Goal: Task Accomplishment & Management: Manage account settings

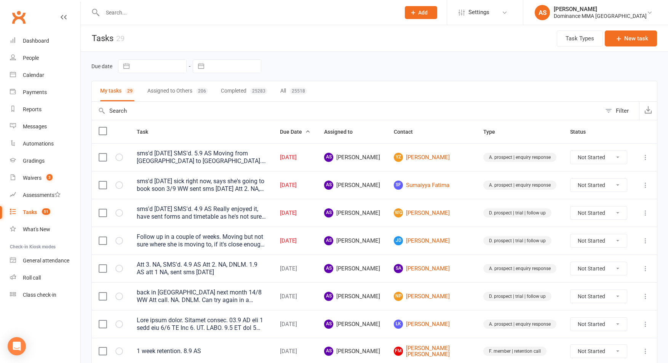
scroll to position [355, 0]
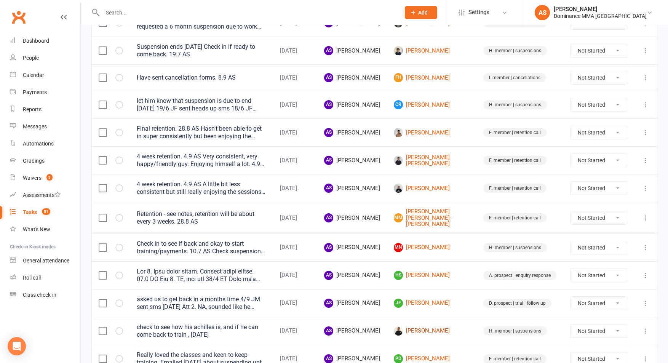
click at [449, 328] on link "[PERSON_NAME]" at bounding box center [432, 330] width 76 height 9
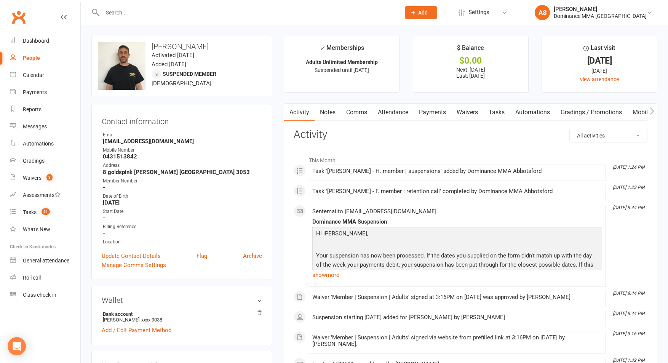
click at [155, 10] on input "text" at bounding box center [247, 12] width 295 height 11
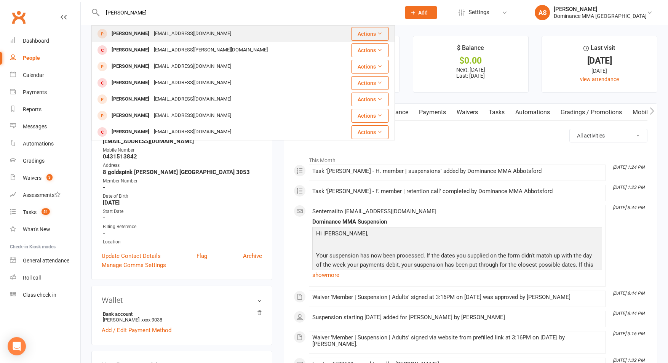
type input "[PERSON_NAME]"
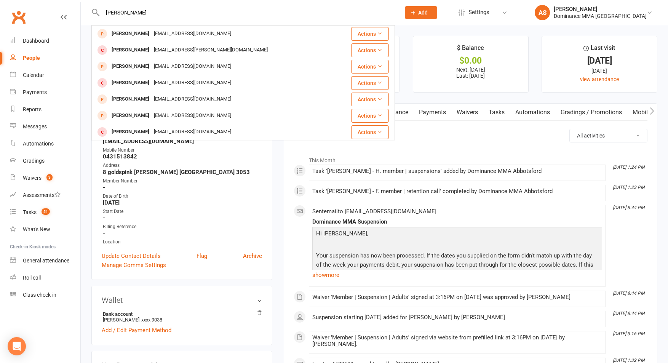
click at [152, 36] on div "[EMAIL_ADDRESS][DOMAIN_NAME]" at bounding box center [193, 33] width 82 height 11
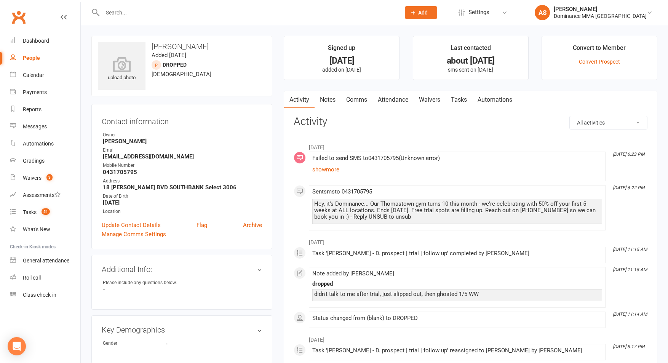
click at [332, 107] on link "Notes" at bounding box center [328, 100] width 26 height 18
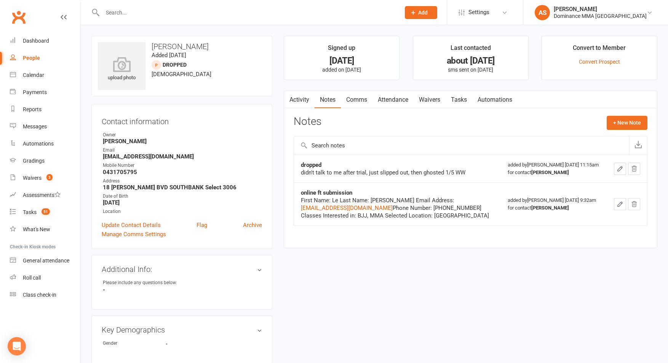
click at [462, 98] on link "Tasks" at bounding box center [459, 100] width 27 height 18
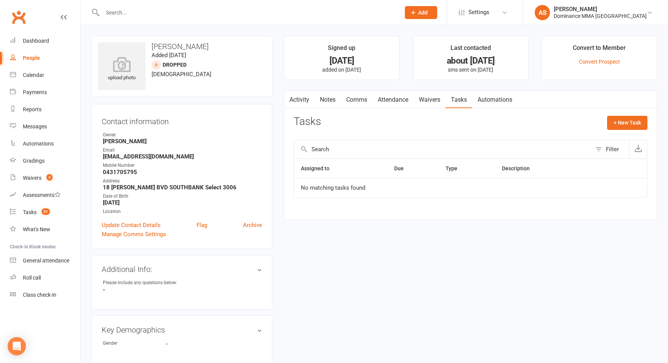
click at [441, 100] on link "Waivers" at bounding box center [430, 100] width 32 height 18
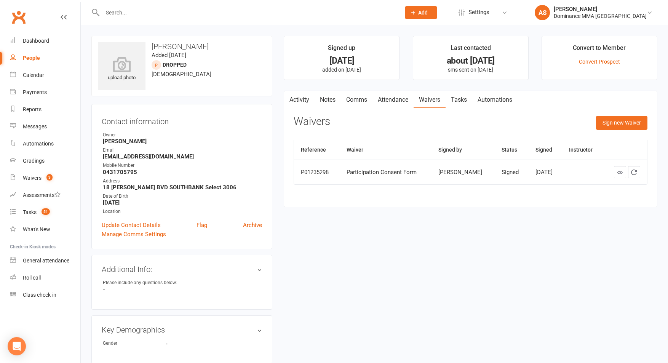
click at [406, 103] on link "Attendance" at bounding box center [392, 100] width 41 height 18
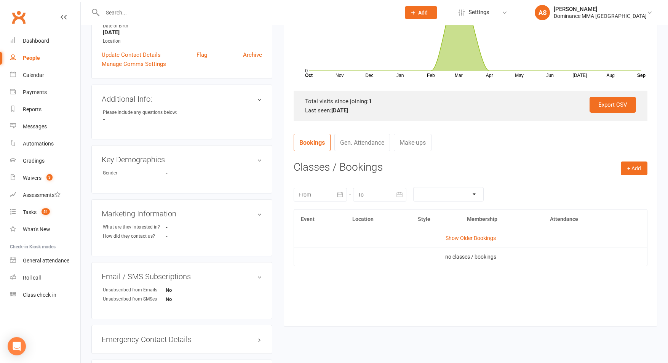
scroll to position [173, 0]
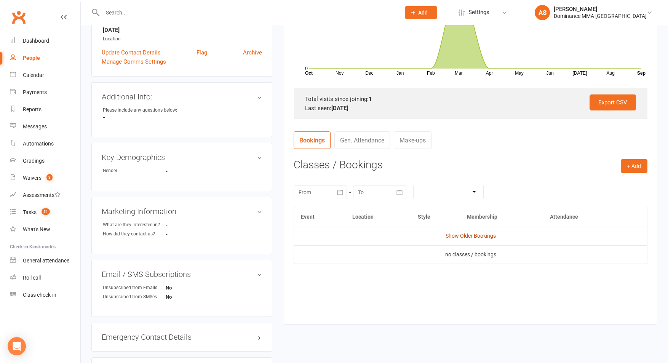
click at [471, 236] on link "Show Older Bookings" at bounding box center [471, 236] width 50 height 6
click at [48, 179] on span "3" at bounding box center [49, 177] width 6 height 6
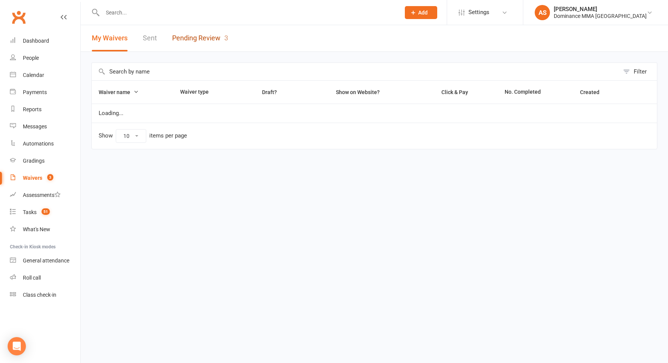
click at [195, 41] on link "Pending Review 3" at bounding box center [200, 38] width 56 height 26
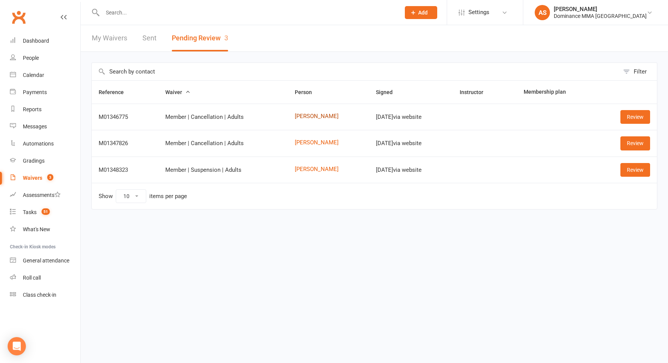
click at [308, 116] on link "[PERSON_NAME]" at bounding box center [328, 116] width 67 height 6
drag, startPoint x: 312, startPoint y: 142, endPoint x: 326, endPoint y: 163, distance: 24.2
click at [312, 142] on link "Simon Mitchell" at bounding box center [328, 142] width 67 height 6
click at [321, 171] on link "Taniela Rabuka" at bounding box center [328, 169] width 67 height 6
click at [626, 115] on link "Review" at bounding box center [635, 117] width 30 height 14
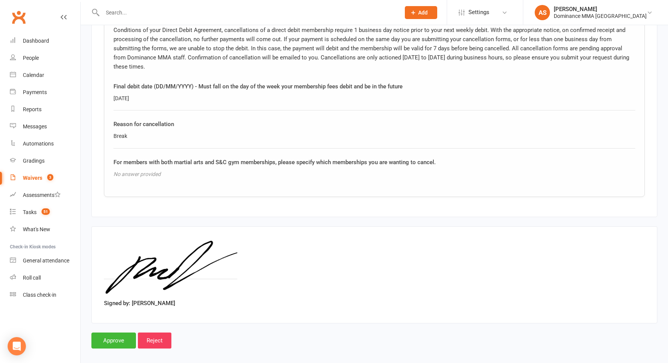
scroll to position [417, 0]
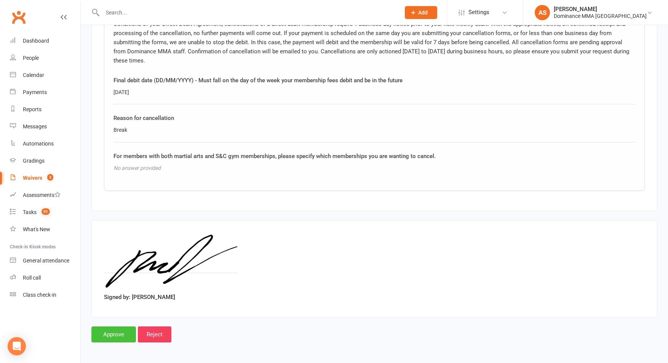
click at [123, 334] on input "Approve" at bounding box center [113, 334] width 45 height 16
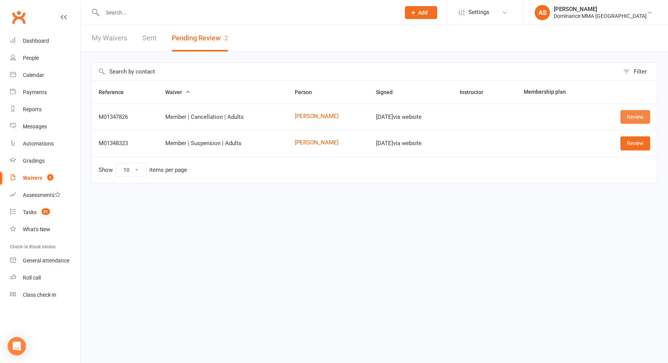
click at [637, 117] on link "Review" at bounding box center [635, 117] width 30 height 14
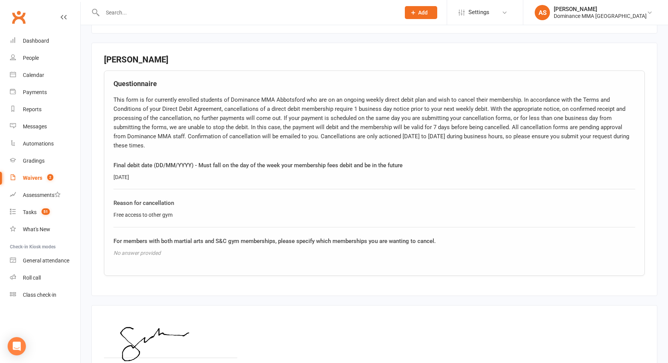
scroll to position [417, 0]
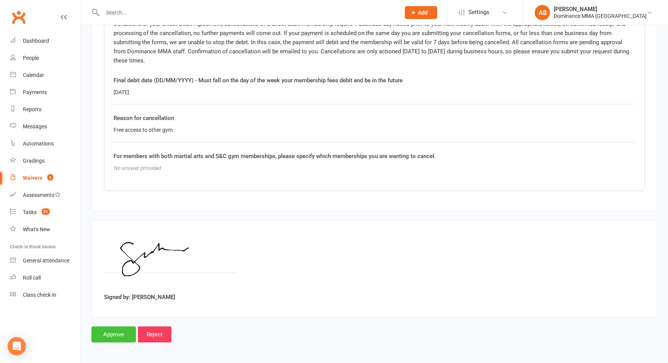
click at [117, 331] on input "Approve" at bounding box center [113, 334] width 45 height 16
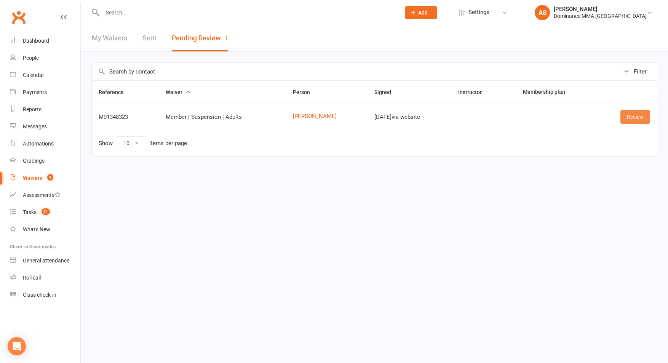
click at [640, 117] on link "Review" at bounding box center [635, 117] width 30 height 14
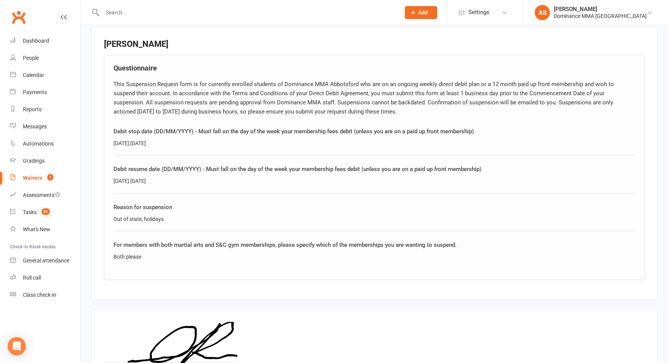
scroll to position [437, 0]
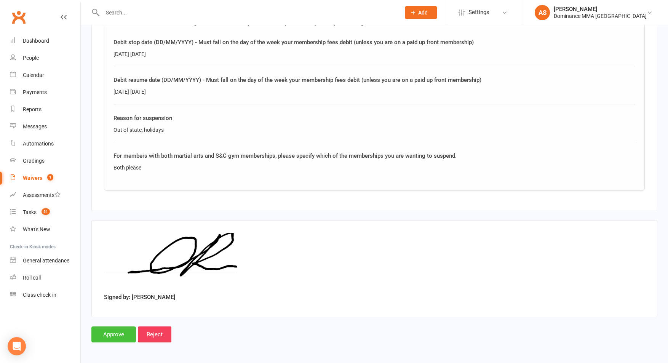
click at [119, 338] on input "Approve" at bounding box center [113, 334] width 45 height 16
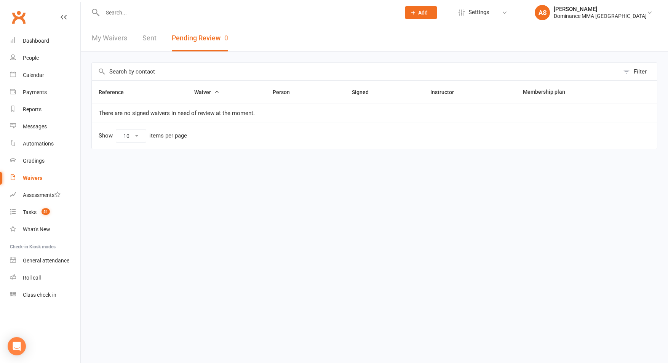
click at [147, 19] on div at bounding box center [243, 12] width 304 height 25
click at [148, 16] on input "text" at bounding box center [247, 12] width 295 height 11
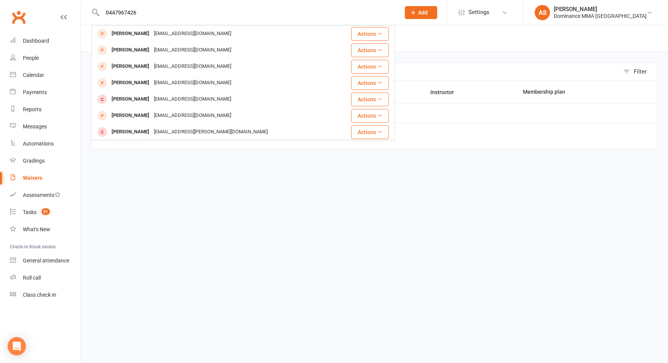
drag, startPoint x: 148, startPoint y: 12, endPoint x: 102, endPoint y: 12, distance: 46.5
click at [102, 12] on input "0447967426" at bounding box center [247, 12] width 295 height 11
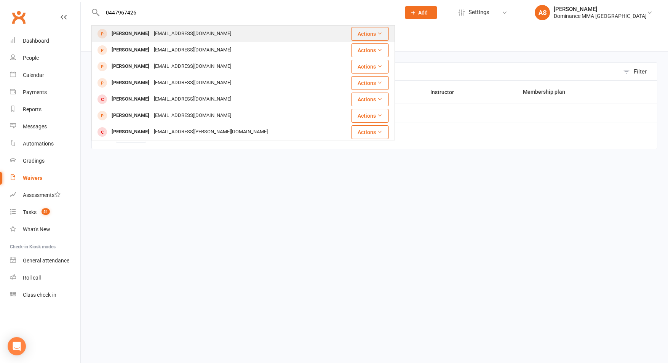
type input "0447967426"
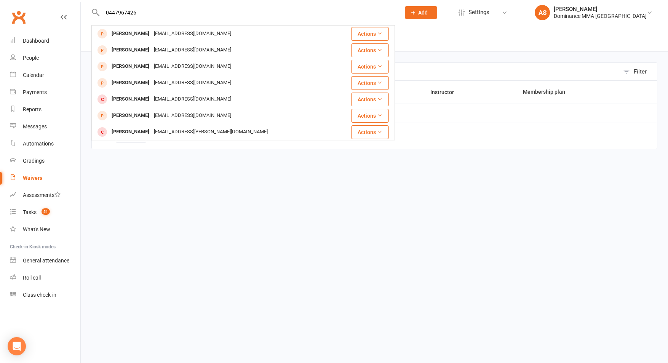
click at [116, 31] on div "Max Cruz" at bounding box center [130, 33] width 42 height 11
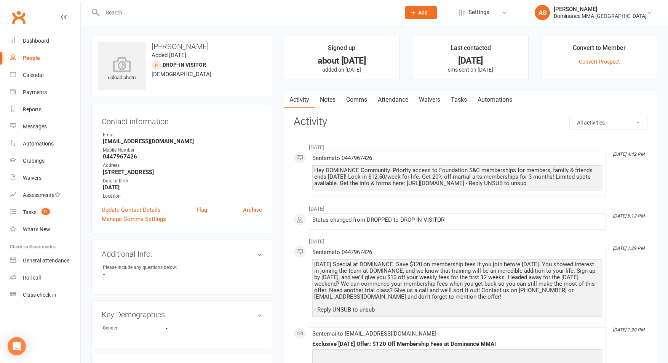
drag, startPoint x: 316, startPoint y: 91, endPoint x: 329, endPoint y: 97, distance: 14.7
click at [318, 93] on link "Notes" at bounding box center [328, 100] width 26 height 18
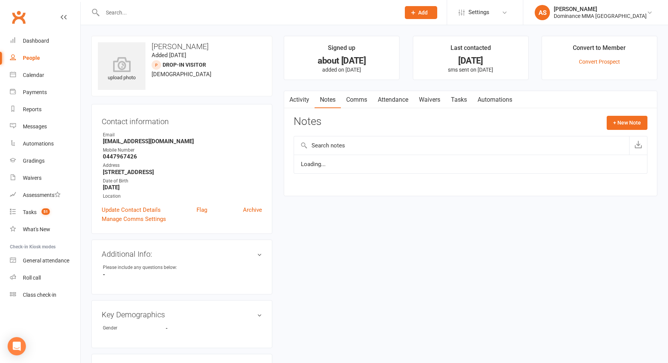
click at [329, 97] on link "Notes" at bounding box center [328, 100] width 26 height 18
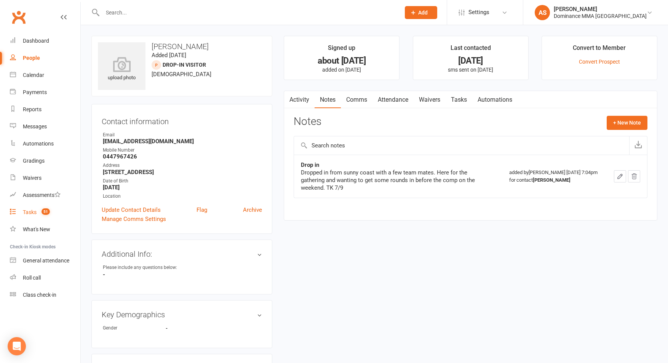
click at [53, 217] on link "Tasks 51" at bounding box center [45, 212] width 70 height 17
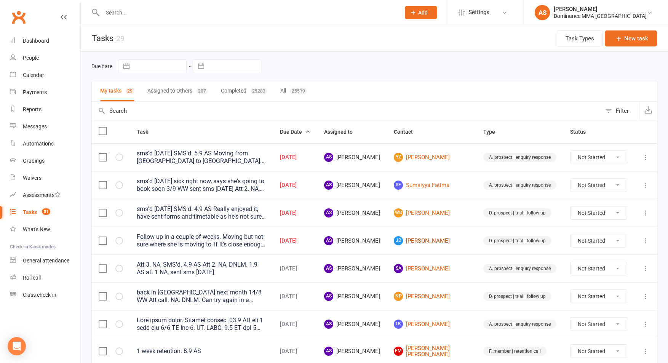
click at [447, 241] on link "Jd Jacinta de Niese" at bounding box center [432, 240] width 76 height 9
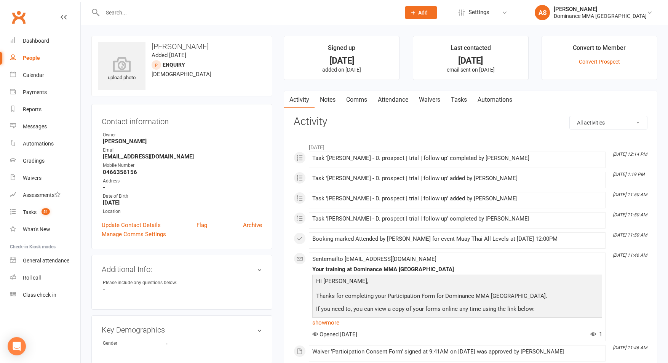
click at [460, 98] on link "Tasks" at bounding box center [459, 100] width 27 height 18
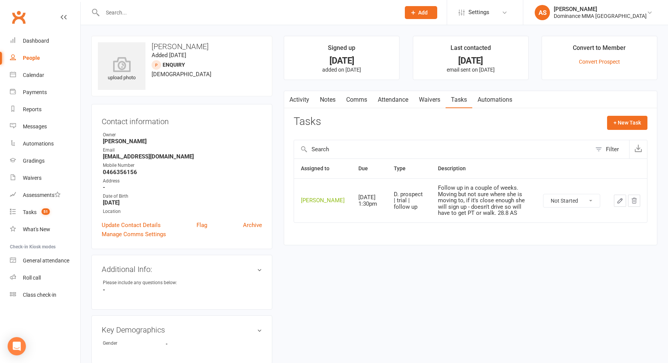
click at [619, 204] on icon "button" at bounding box center [620, 200] width 7 height 7
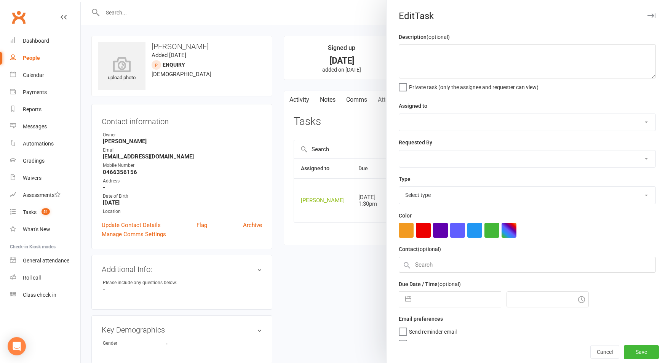
type textarea "Follow up in a couple of weeks. Moving but not sure where she is moving to, if …"
select select "50862"
type input "11 Sep 2025"
type input "1:30pm"
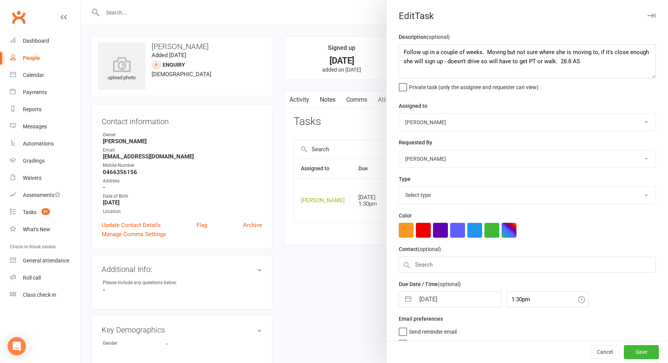
select select "3863"
click at [444, 300] on input "11 Sep 2025" at bounding box center [458, 296] width 86 height 15
select select "7"
select select "2025"
select select "8"
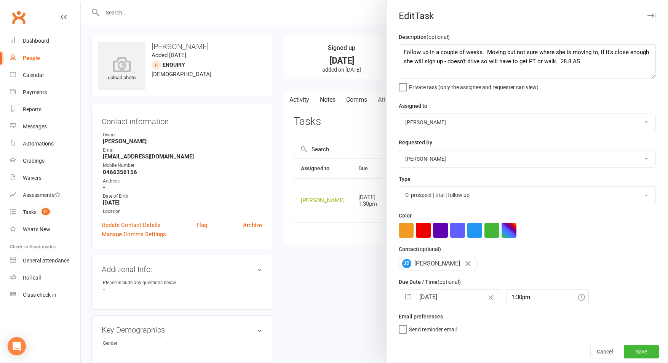
select select "2025"
select select "9"
select select "2025"
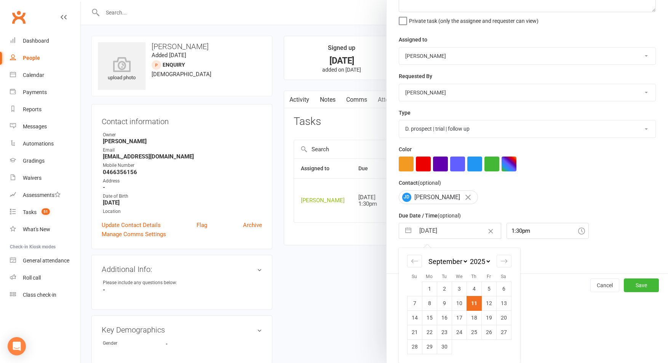
click at [429, 321] on td "15" at bounding box center [429, 317] width 15 height 14
type input "15 Sep 2025"
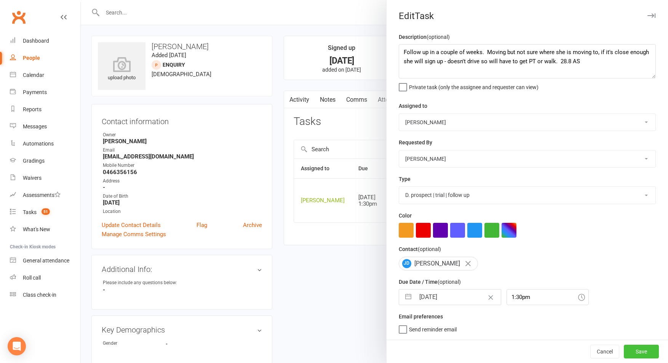
click at [651, 356] on button "Save" at bounding box center [641, 352] width 35 height 14
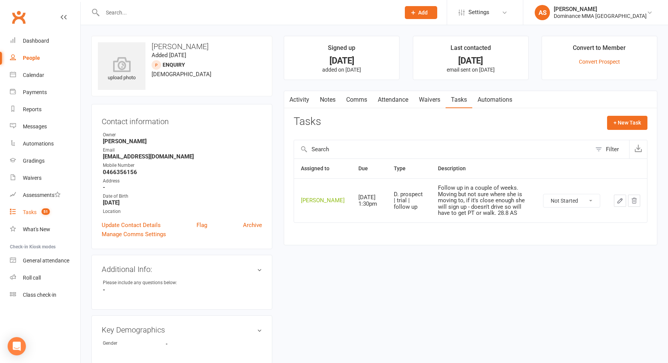
click at [53, 208] on link "Tasks 51" at bounding box center [45, 212] width 70 height 17
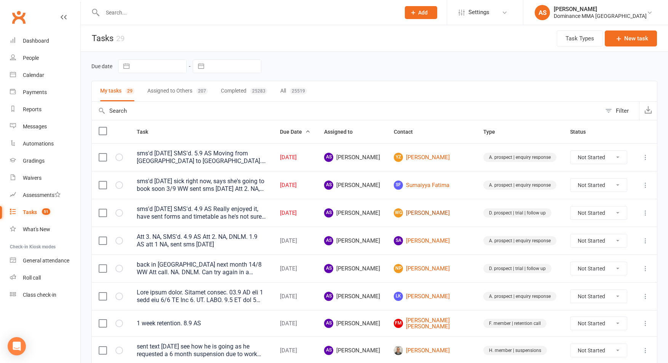
drag, startPoint x: 441, startPoint y: 213, endPoint x: 449, endPoint y: 193, distance: 21.6
click at [442, 213] on link "WG Woody Greene" at bounding box center [432, 212] width 76 height 9
drag, startPoint x: 449, startPoint y: 184, endPoint x: 444, endPoint y: 160, distance: 23.8
click at [449, 183] on link "SF Sumaiyya Fatima" at bounding box center [432, 185] width 76 height 9
click at [443, 158] on link "YZ Yancen Zhang" at bounding box center [432, 157] width 76 height 9
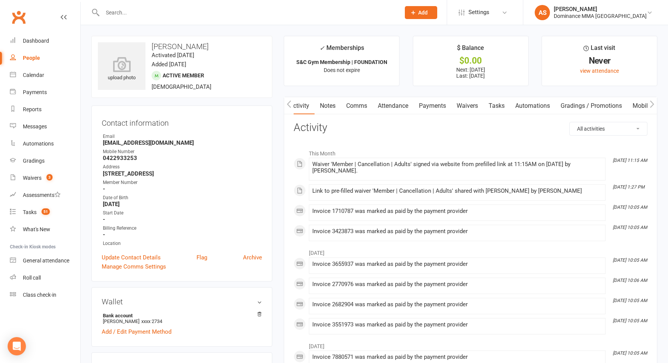
click at [424, 105] on link "Payments" at bounding box center [433, 106] width 38 height 18
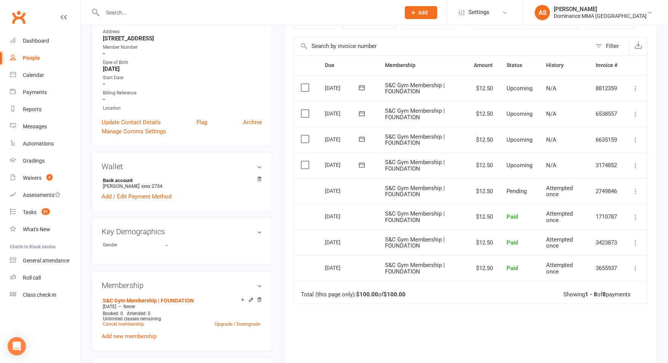
scroll to position [137, 0]
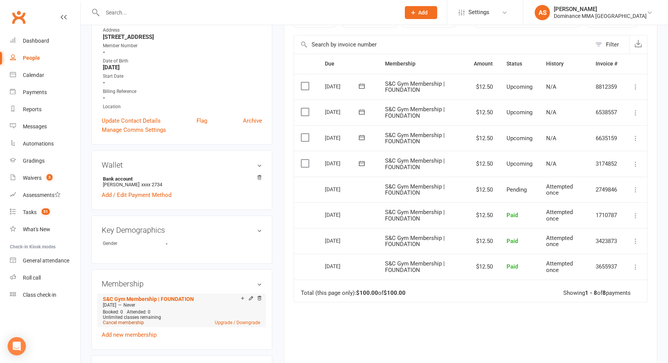
click at [134, 321] on link "Cancel membership" at bounding box center [123, 322] width 41 height 5
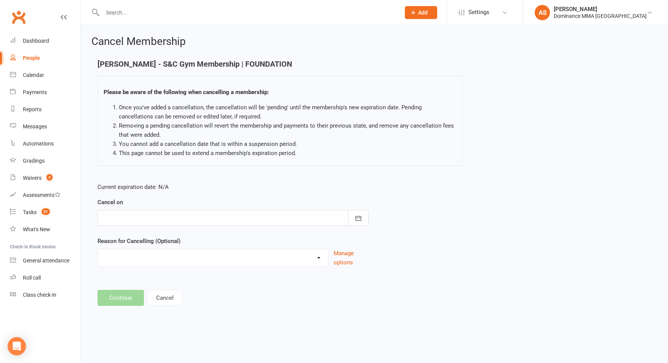
click at [139, 222] on div at bounding box center [232, 218] width 271 height 16
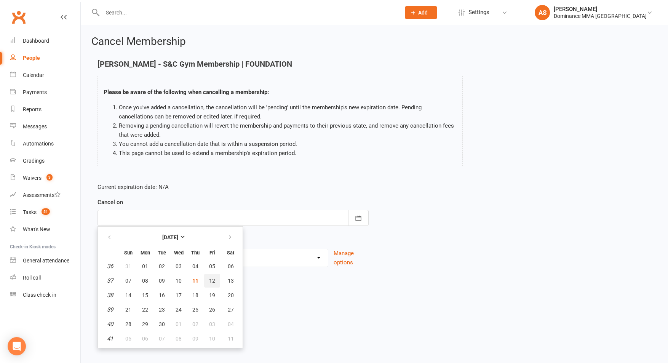
drag, startPoint x: 209, startPoint y: 280, endPoint x: 203, endPoint y: 281, distance: 5.5
click at [209, 280] on span "12" at bounding box center [212, 281] width 6 height 6
type input "12 Sep 2025"
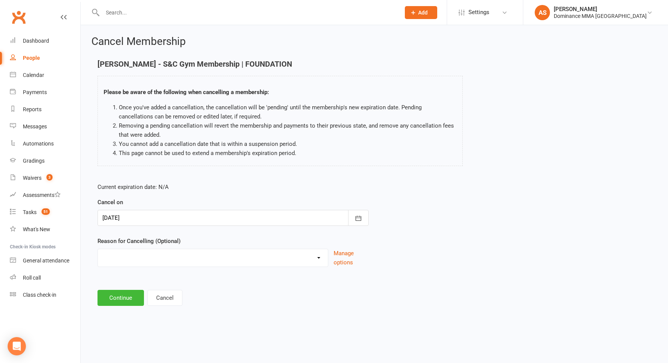
click at [139, 253] on select "force cancel Holiday Injury Moved away upgrade/downgrade Other reason" at bounding box center [213, 256] width 230 height 15
select select "5"
click at [98, 249] on select "force cancel Holiday Injury Moved away upgrade/downgrade Other reason" at bounding box center [213, 256] width 230 height 15
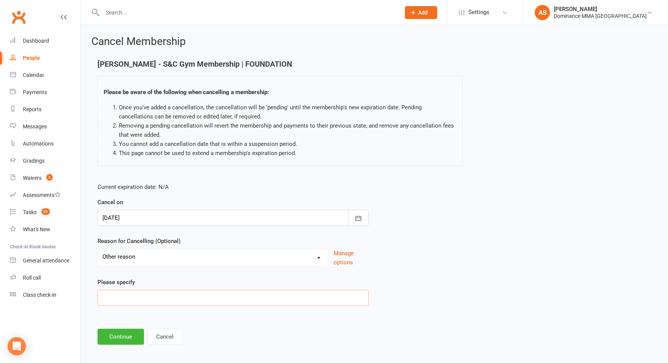
click at [143, 297] on input at bounding box center [232, 298] width 271 height 16
type input "Changed gyms"
click at [118, 344] on button "Continue" at bounding box center [120, 337] width 46 height 16
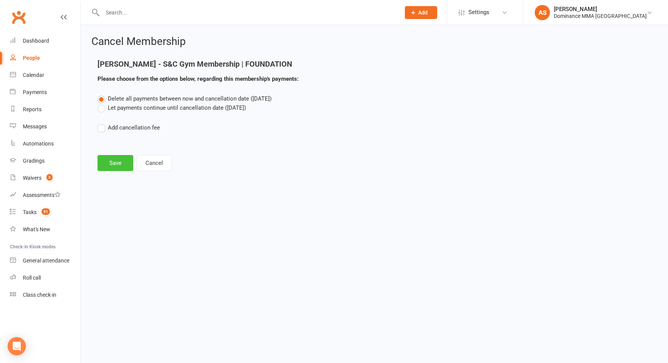
drag, startPoint x: 131, startPoint y: 158, endPoint x: 126, endPoint y: 159, distance: 5.0
click at [131, 158] on button "Save" at bounding box center [115, 163] width 36 height 16
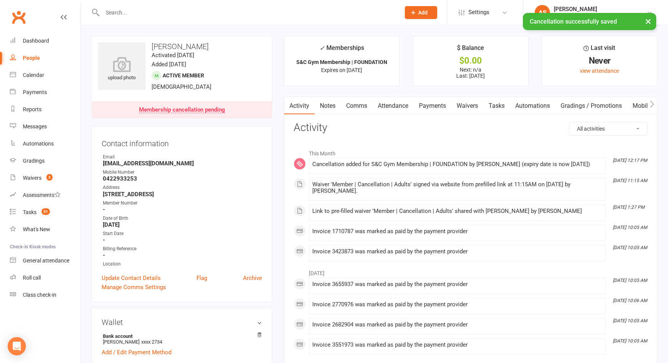
drag, startPoint x: 340, startPoint y: 102, endPoint x: 335, endPoint y: 102, distance: 4.6
click at [337, 102] on link "Notes" at bounding box center [328, 106] width 26 height 18
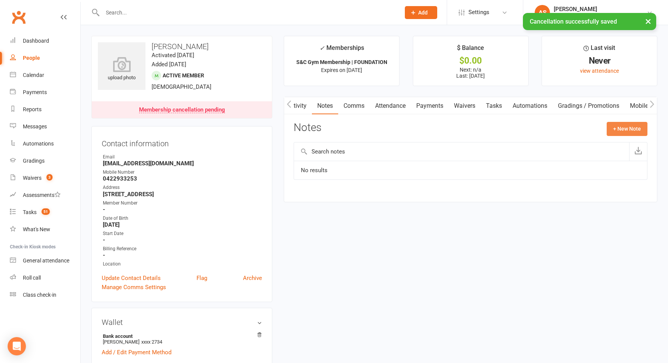
click at [633, 124] on button "+ New Note" at bounding box center [627, 129] width 41 height 14
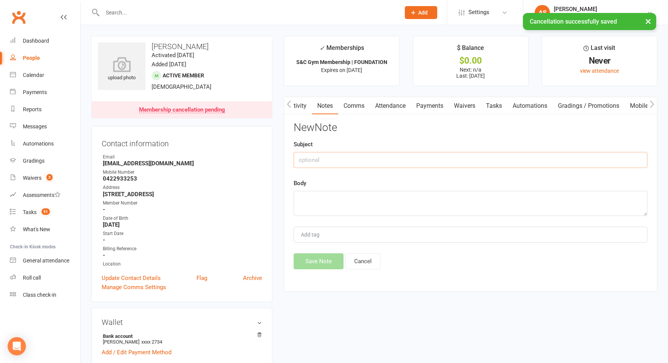
click at [352, 157] on input "text" at bounding box center [471, 160] width 354 height 16
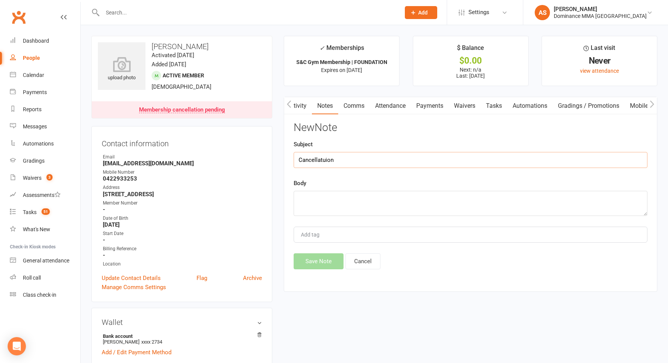
click at [324, 161] on input "Cancellatuion" at bounding box center [471, 160] width 354 height 16
type input "Cancellation"
click at [324, 200] on textarea at bounding box center [471, 203] width 354 height 25
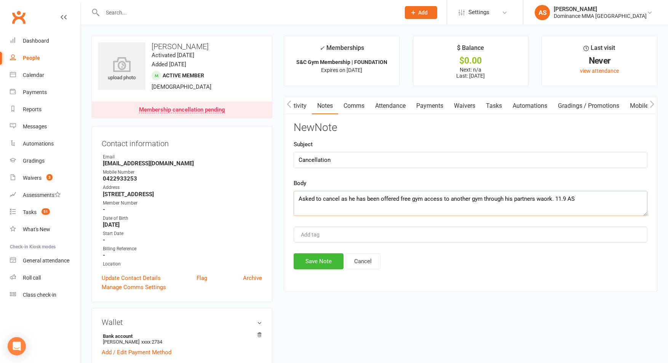
click at [545, 200] on textarea "Asked to cancel as he has been offered free gym access to another gym through h…" at bounding box center [471, 203] width 354 height 25
type textarea "Asked to cancel as he has been offered free gym access to another gym through h…"
click at [320, 265] on button "Save Note" at bounding box center [319, 261] width 50 height 16
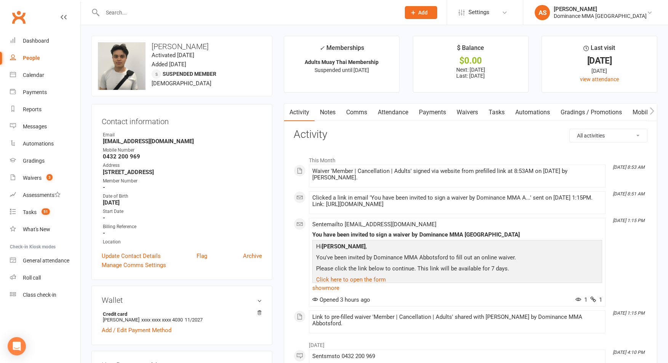
click at [434, 109] on link "Payments" at bounding box center [433, 113] width 38 height 18
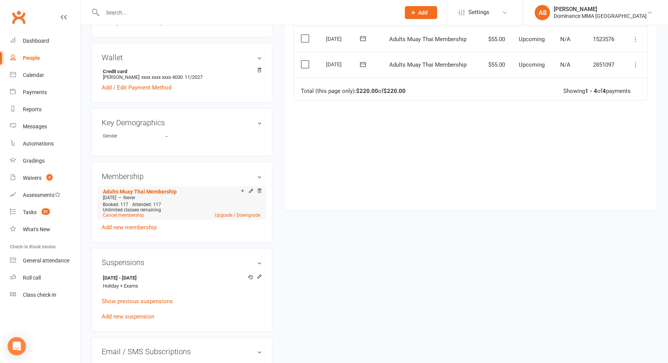
scroll to position [246, 0]
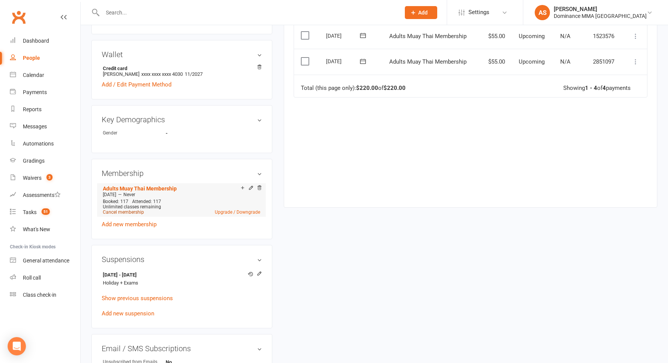
click at [125, 210] on link "Cancel membership" at bounding box center [123, 211] width 41 height 5
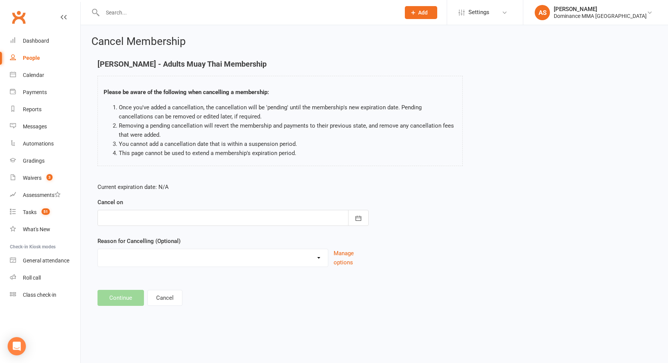
click at [139, 220] on div at bounding box center [232, 218] width 271 height 16
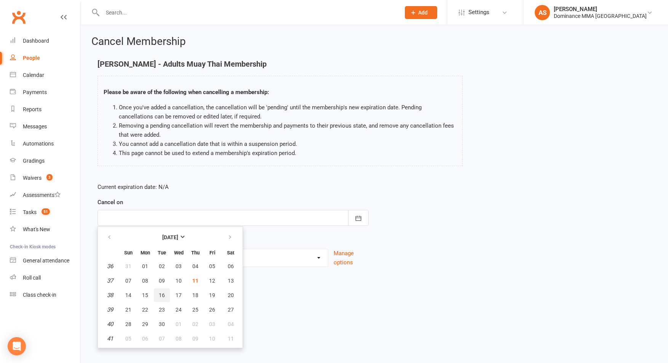
click at [164, 293] on span "16" at bounding box center [162, 295] width 6 height 6
type input "16 Sep 2025"
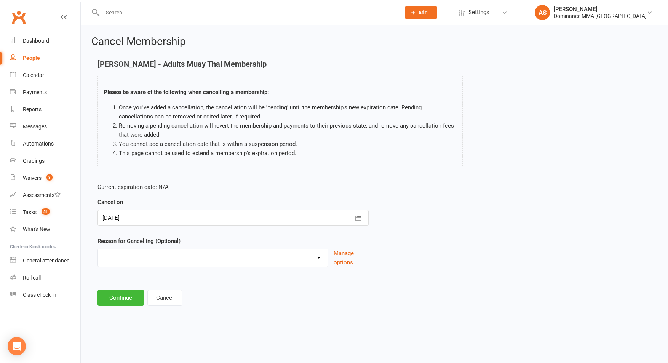
click at [161, 220] on div at bounding box center [232, 218] width 271 height 16
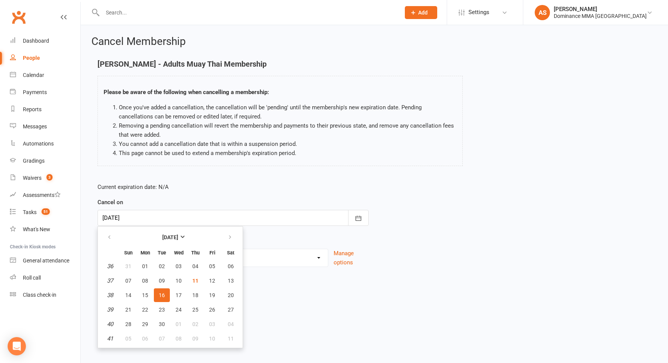
click at [167, 294] on button "16" at bounding box center [162, 295] width 16 height 14
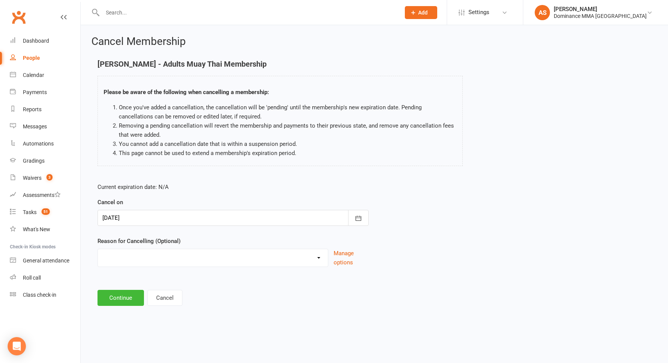
click at [159, 260] on select "force cancel Holiday Injury Moved away upgrade/downgrade Other reason" at bounding box center [213, 256] width 230 height 15
select select "5"
click at [98, 249] on select "force cancel Holiday Injury Moved away upgrade/downgrade Other reason" at bounding box center [213, 256] width 230 height 15
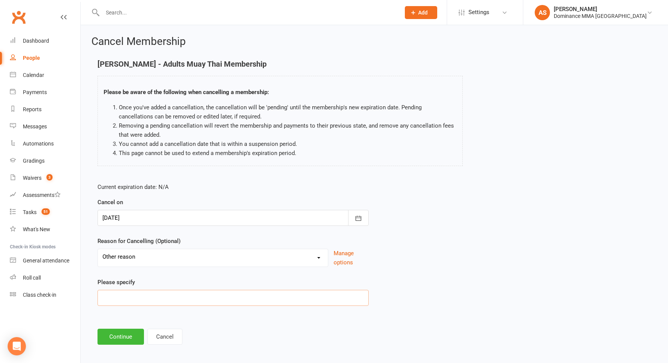
click at [136, 297] on input at bounding box center [232, 298] width 271 height 16
type input "Break"
click at [121, 328] on main "Jack Baty - Adults Muay Thai Membership Please be aware of the following when c…" at bounding box center [374, 202] width 566 height 285
drag, startPoint x: 123, startPoint y: 329, endPoint x: 123, endPoint y: 334, distance: 5.0
click at [123, 329] on button "Continue" at bounding box center [120, 337] width 46 height 16
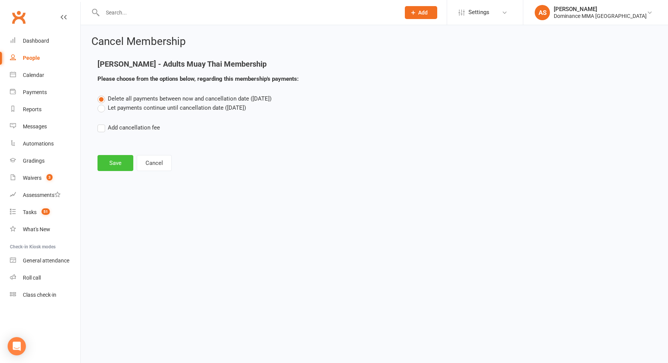
click at [113, 155] on button "Save" at bounding box center [115, 163] width 36 height 16
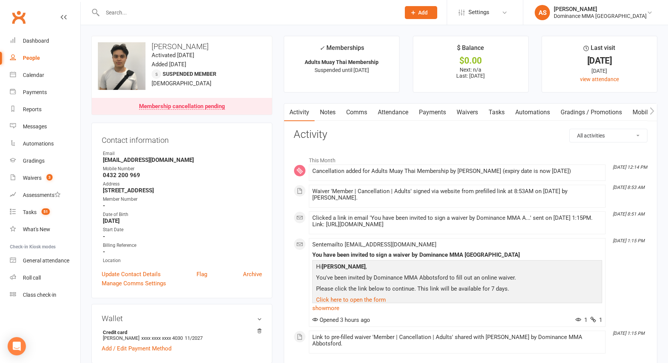
click at [328, 119] on link "Notes" at bounding box center [328, 113] width 26 height 18
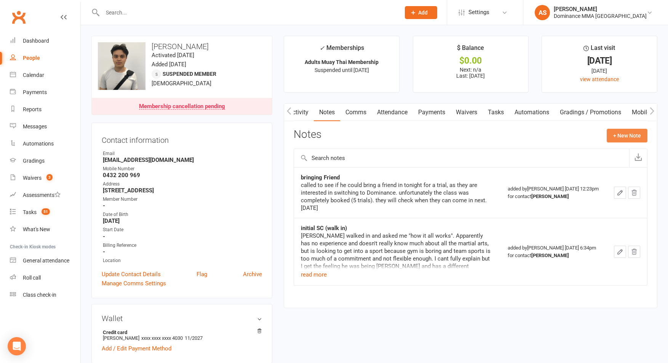
drag, startPoint x: 635, startPoint y: 136, endPoint x: 590, endPoint y: 127, distance: 46.5
click at [635, 136] on button "+ New Note" at bounding box center [627, 136] width 41 height 14
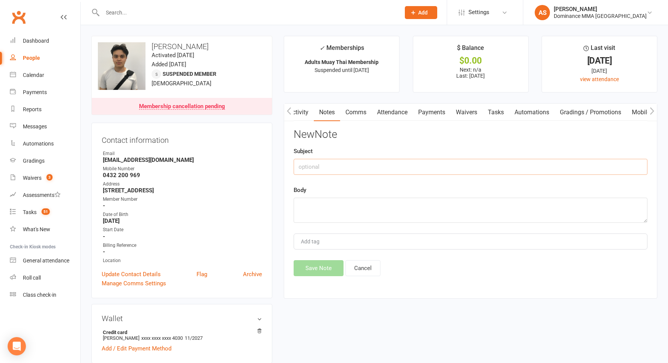
click at [364, 165] on input "text" at bounding box center [471, 167] width 354 height 16
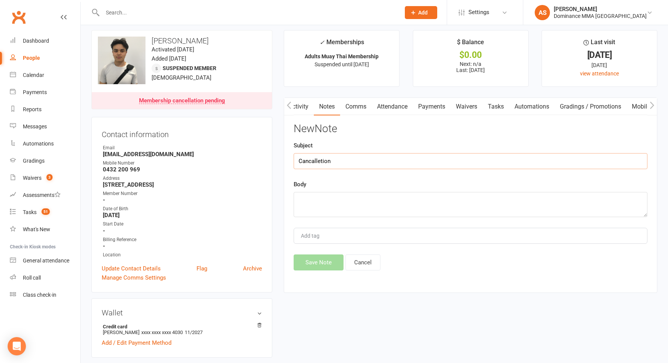
scroll to position [0, 0]
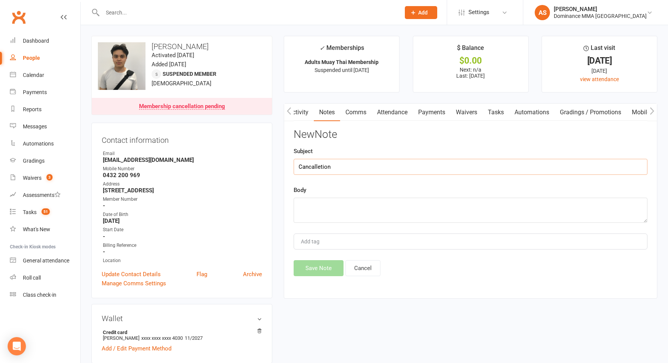
click at [315, 167] on input "Cancalletion" at bounding box center [471, 167] width 354 height 16
type input "Cancelletion"
click at [332, 221] on textarea at bounding box center [471, 210] width 354 height 25
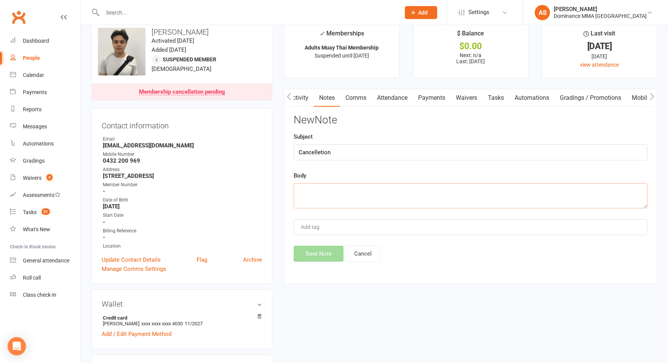
scroll to position [19, 0]
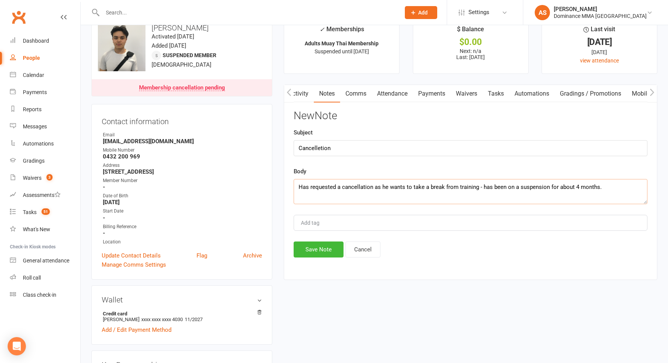
click at [463, 185] on textarea "Has requested a cancellation as he wants to take a break from training - has be…" at bounding box center [471, 191] width 354 height 25
click at [420, 189] on textarea "Has requested a cancellation as he wants to take a break - has been on a suspen…" at bounding box center [471, 191] width 354 height 25
click at [561, 183] on textarea "Has requested a cancellation as he wants a break - has been on a suspension for…" at bounding box center [471, 191] width 354 height 25
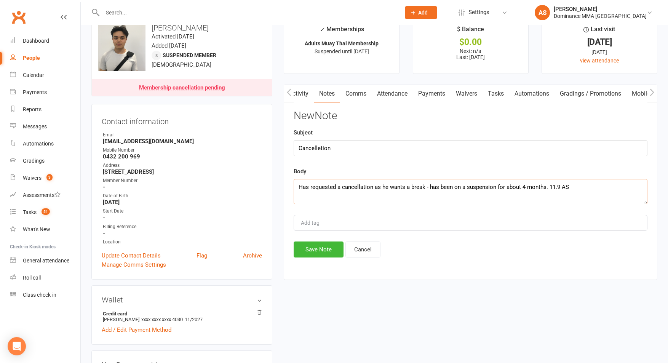
type textarea "Has requested a cancellation as he wants a break - has been on a suspension for…"
click at [315, 248] on button "Save Note" at bounding box center [319, 249] width 50 height 16
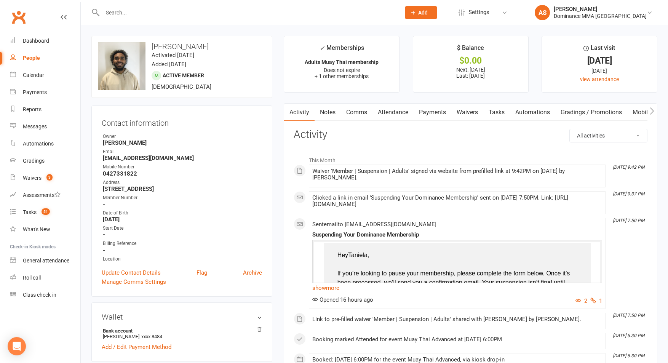
click at [431, 111] on link "Payments" at bounding box center [433, 113] width 38 height 18
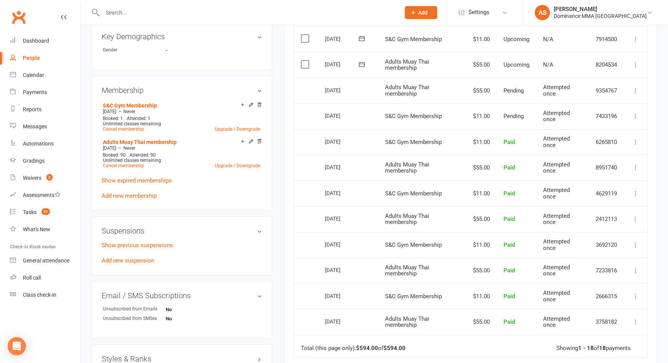
scroll to position [350, 0]
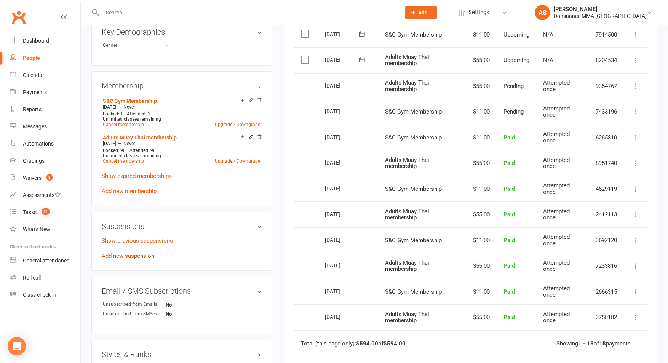
click at [132, 255] on link "Add new suspension" at bounding box center [128, 255] width 53 height 7
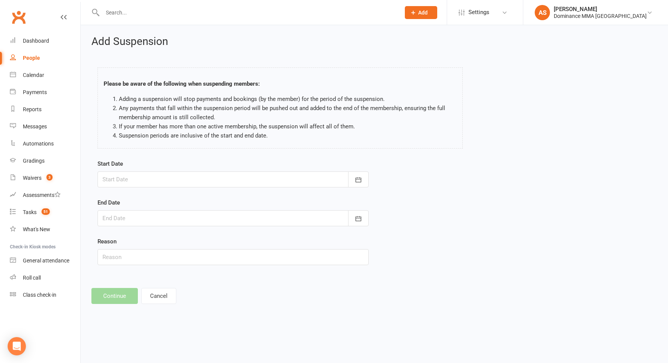
click at [128, 176] on div at bounding box center [232, 179] width 271 height 16
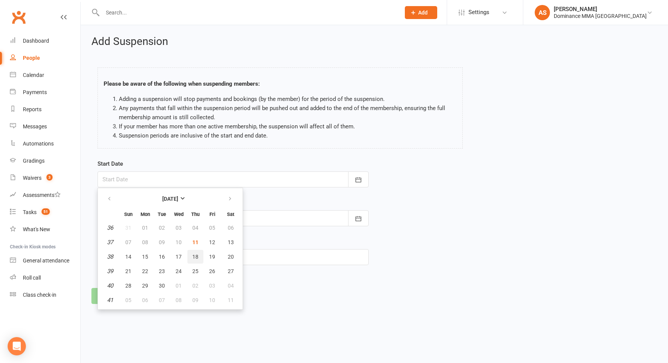
click at [194, 256] on span "18" at bounding box center [195, 257] width 6 height 6
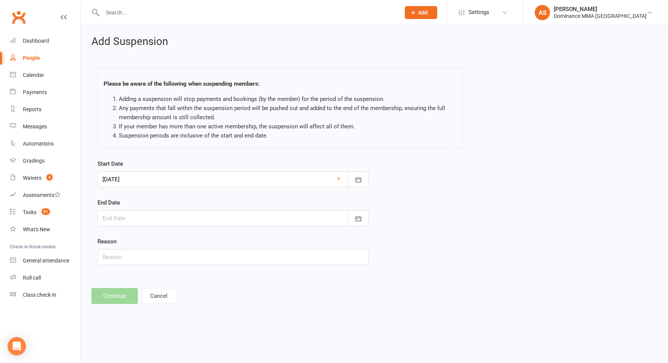
click at [158, 215] on div at bounding box center [232, 218] width 271 height 16
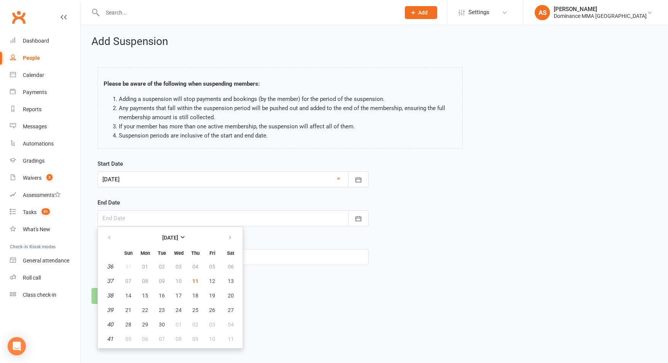
click at [125, 181] on div at bounding box center [232, 179] width 271 height 16
click at [274, 216] on div at bounding box center [232, 218] width 271 height 16
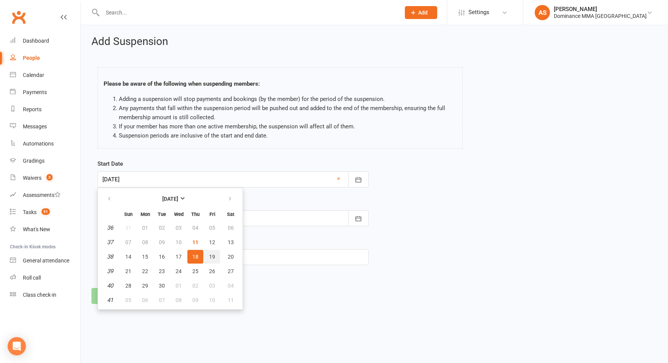
click at [208, 254] on button "19" at bounding box center [212, 257] width 16 height 14
type input "19 Sep 2025"
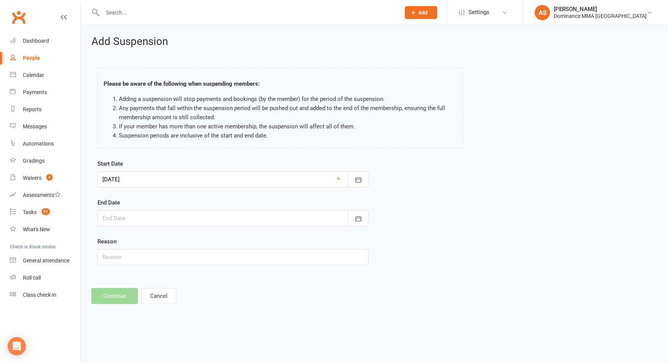
click at [184, 216] on div at bounding box center [232, 218] width 271 height 16
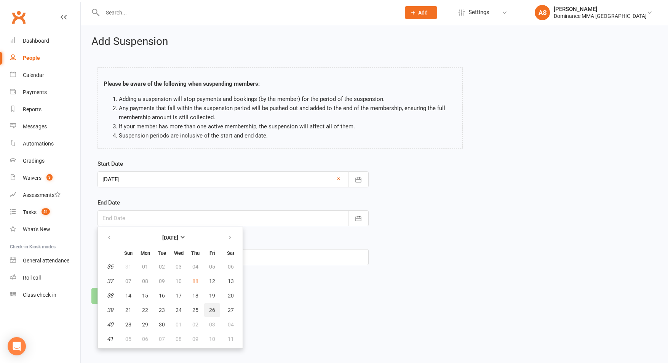
click at [212, 307] on span "26" at bounding box center [212, 310] width 6 height 6
type input "26 Sep 2025"
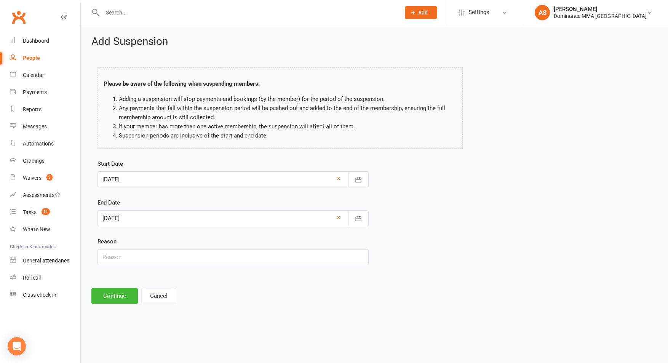
click at [158, 182] on div at bounding box center [232, 179] width 271 height 16
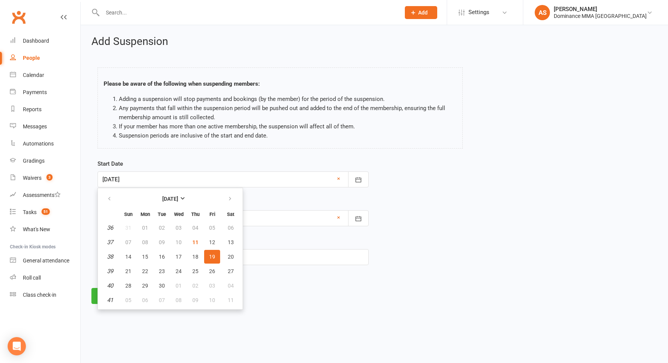
click at [275, 273] on div "Start Date 19 Sep 2025 September 2025 Sun Mon Tue Wed Thu Fri Sat 36 31 01 02 0…" at bounding box center [233, 217] width 283 height 117
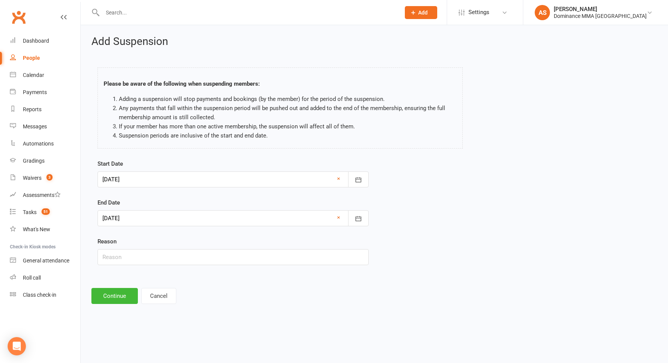
drag, startPoint x: 129, startPoint y: 248, endPoint x: 132, endPoint y: 257, distance: 9.8
click at [129, 248] on div "Reason" at bounding box center [232, 251] width 271 height 28
click at [132, 259] on input "text" at bounding box center [232, 257] width 271 height 16
type input "Holiday"
click at [112, 304] on button "Continue" at bounding box center [114, 296] width 46 height 16
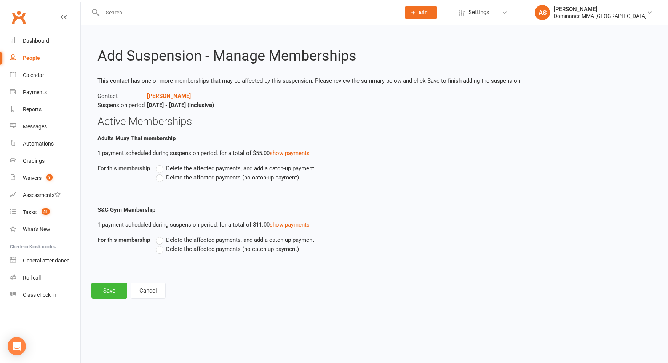
drag, startPoint x: 159, startPoint y: 168, endPoint x: 155, endPoint y: 168, distance: 3.8
click at [159, 168] on label "Delete the affected payments, and add a catch-up payment" at bounding box center [235, 168] width 158 height 9
click at [159, 164] on input "Delete the affected payments, and add a catch-up payment" at bounding box center [158, 164] width 5 height 0
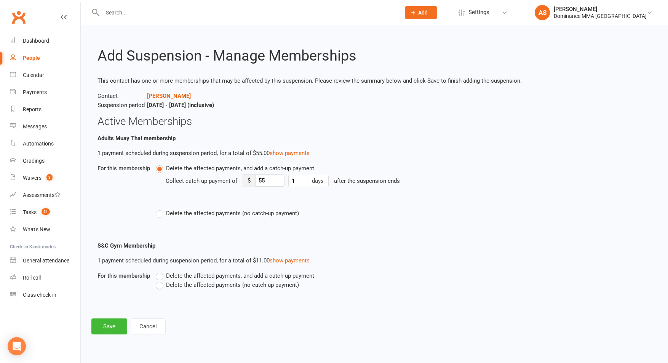
click at [163, 215] on label "Delete the affected payments (no catch-up payment)" at bounding box center [227, 213] width 143 height 9
click at [161, 209] on input "Delete the affected payments (no catch-up payment)" at bounding box center [158, 209] width 5 height 0
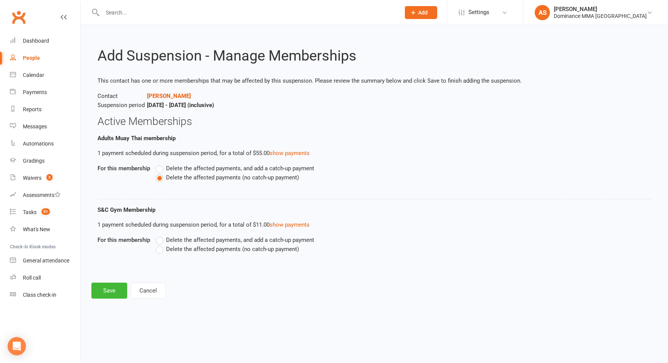
click at [162, 251] on label "Delete the affected payments (no catch-up payment)" at bounding box center [227, 248] width 143 height 9
click at [161, 244] on input "Delete the affected payments (no catch-up payment)" at bounding box center [158, 244] width 5 height 0
click at [113, 290] on button "Save" at bounding box center [109, 291] width 36 height 16
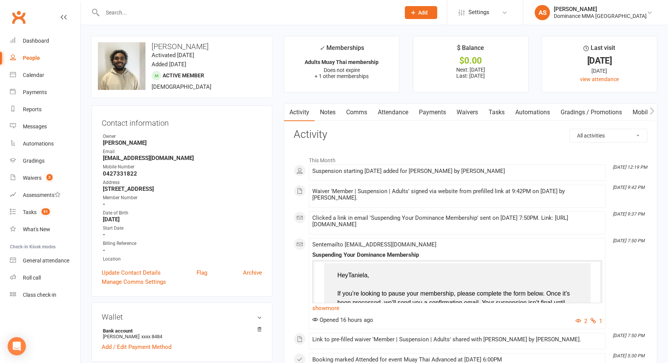
click at [168, 16] on input "text" at bounding box center [247, 12] width 295 height 11
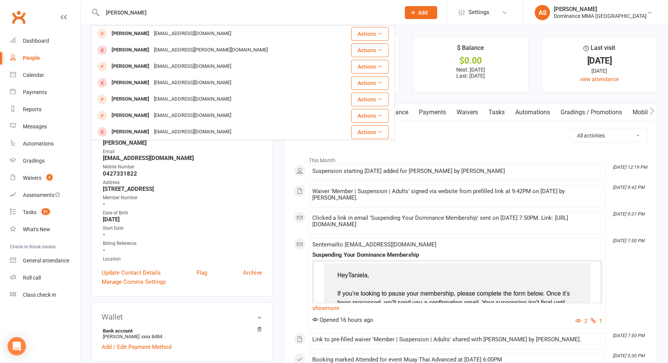
type input "le phan"
click at [152, 34] on div "leviaphan0913@gmail.com" at bounding box center [193, 33] width 82 height 11
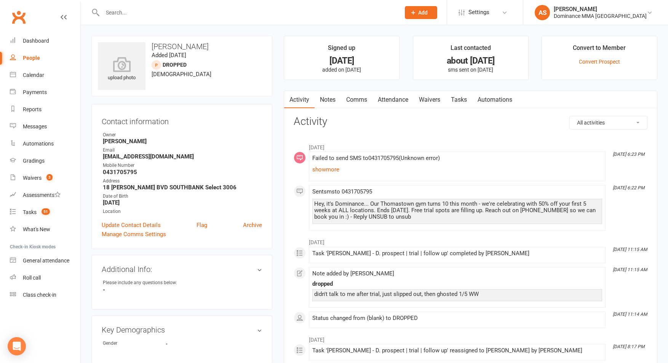
click at [325, 103] on link "Notes" at bounding box center [328, 100] width 26 height 18
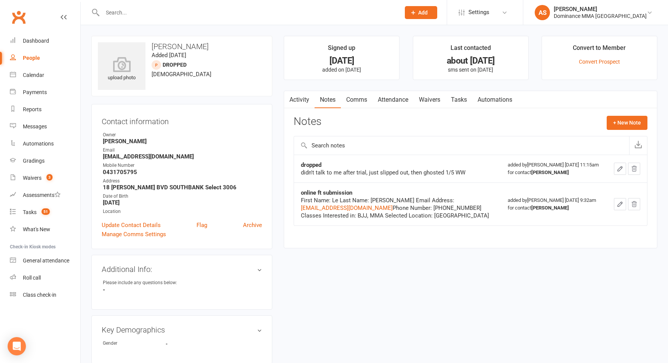
click at [349, 98] on link "Comms" at bounding box center [357, 100] width 32 height 18
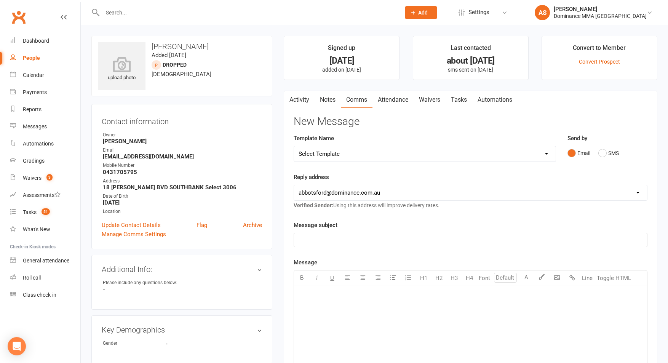
click at [442, 102] on link "Waivers" at bounding box center [430, 100] width 32 height 18
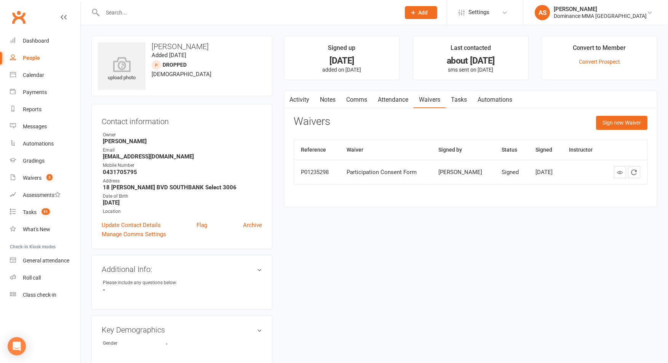
click at [451, 96] on link "Tasks" at bounding box center [459, 100] width 27 height 18
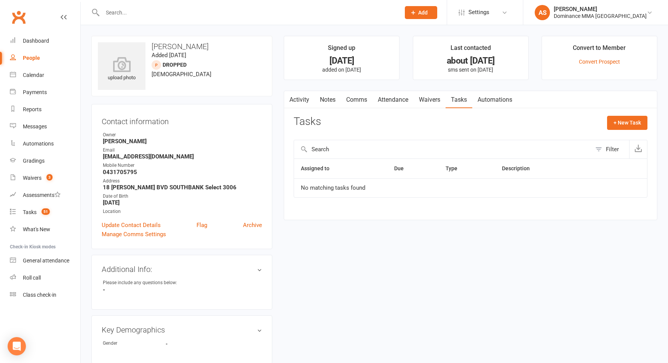
click at [349, 98] on link "Comms" at bounding box center [357, 100] width 32 height 18
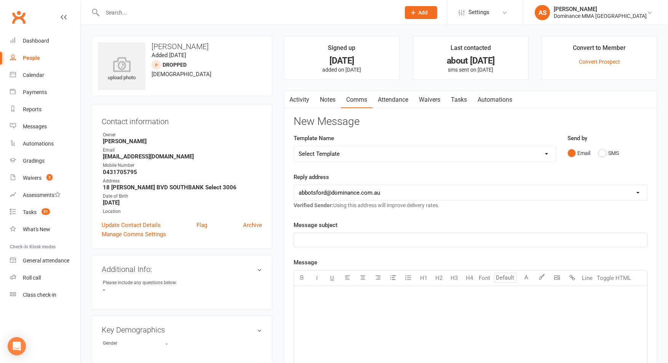
click at [345, 153] on select "Select Template [Email] MARKETING | 10TH BIRTHDAY SPECIAL | CANCELLED MEMBERS […" at bounding box center [425, 153] width 262 height 15
select select "20"
click at [294, 146] on select "Select Template [Email] MARKETING | 10TH BIRTHDAY SPECIAL | CANCELLED MEMBERS […" at bounding box center [425, 153] width 262 height 15
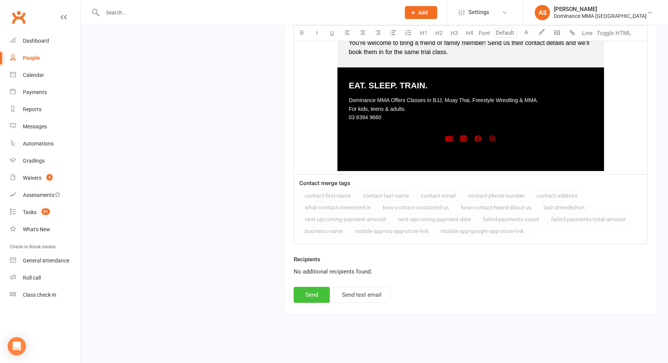
click at [318, 289] on button "Send" at bounding box center [312, 295] width 36 height 16
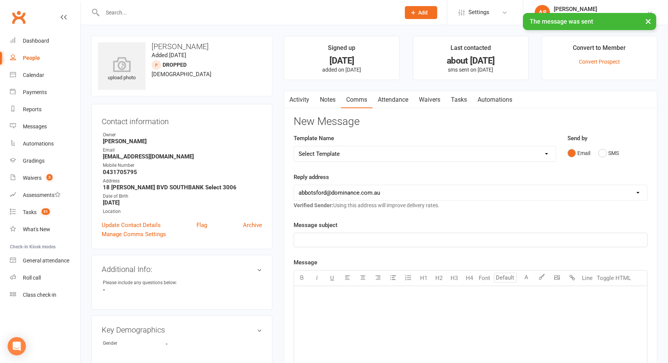
click at [340, 151] on select "Select Template [Email] MARKETING | 10TH BIRTHDAY SPECIAL | CANCELLED MEMBERS […" at bounding box center [425, 153] width 262 height 15
select select "19"
click at [294, 146] on select "Select Template [Email] MARKETING | 10TH BIRTHDAY SPECIAL | CANCELLED MEMBERS […" at bounding box center [425, 153] width 262 height 15
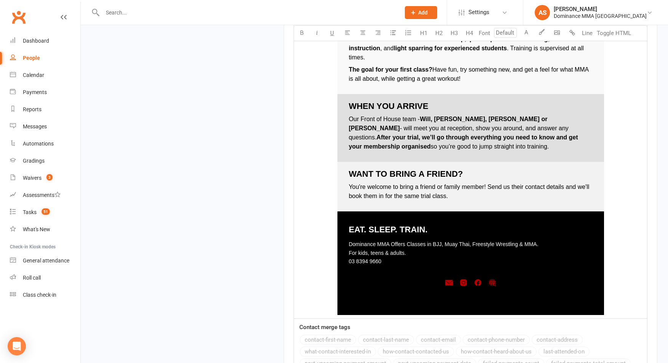
scroll to position [1085, 0]
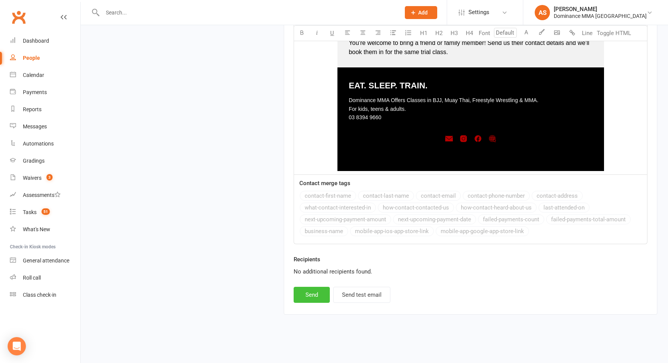
click at [297, 293] on button "Send" at bounding box center [312, 295] width 36 height 16
select select
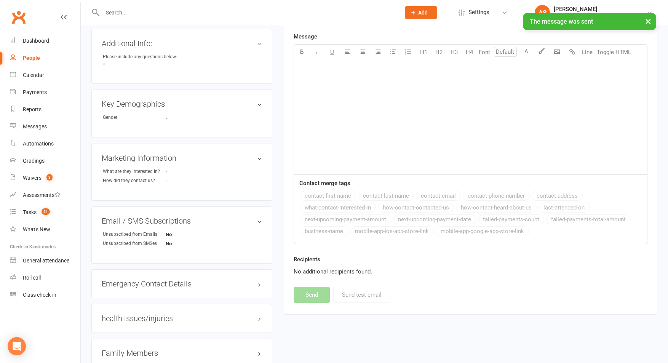
scroll to position [0, 0]
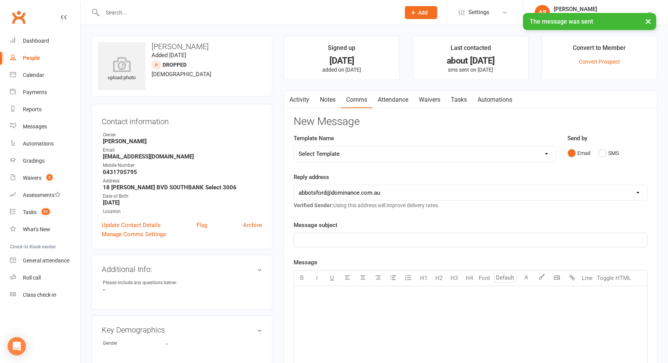
click at [462, 96] on link "Tasks" at bounding box center [459, 100] width 27 height 18
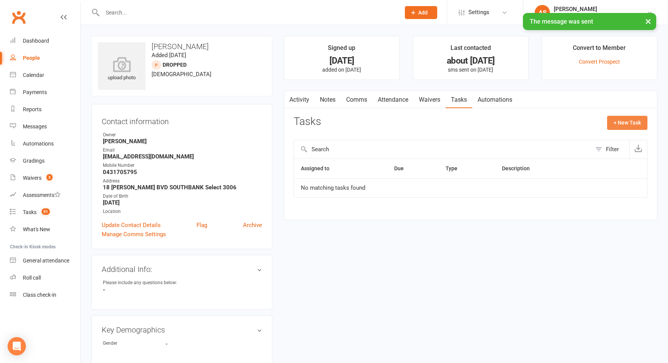
drag, startPoint x: 617, startPoint y: 121, endPoint x: 613, endPoint y: 120, distance: 3.9
click at [617, 121] on button "+ New Task" at bounding box center [627, 123] width 40 height 14
select select "50862"
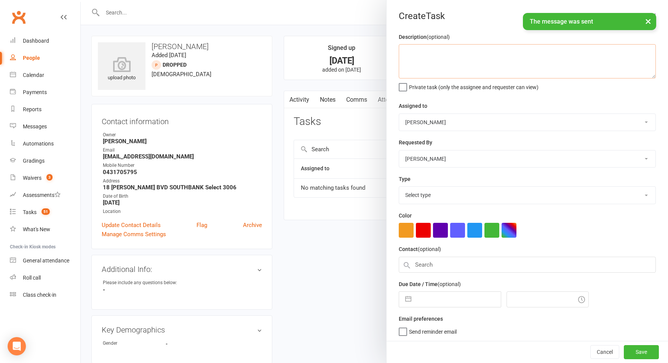
click at [475, 61] on textarea at bounding box center [527, 61] width 257 height 34
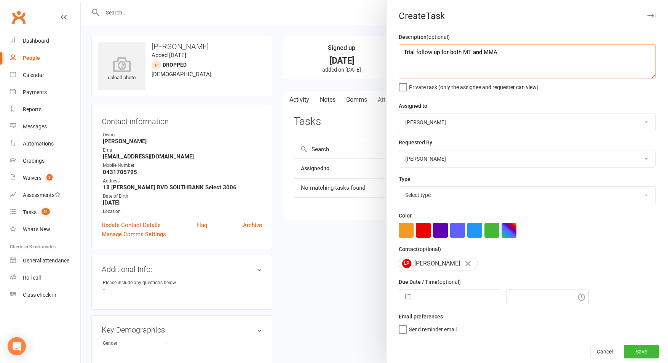
drag, startPoint x: 460, startPoint y: 51, endPoint x: 481, endPoint y: 48, distance: 21.1
click at [461, 50] on textarea "Trial follow up for both MT and MMA" at bounding box center [527, 61] width 257 height 34
click at [534, 54] on textarea "Trial follow up for both Thurs MT and MMA" at bounding box center [527, 61] width 257 height 34
type textarea "Trial follow up for both Thurs MT and MMA 6/7:30pm. 11.9 AS"
click at [449, 121] on select "Cat Wilson David Hart Lachlan Dart Alish S. Will Wesley Max Viney Dominance MMA…" at bounding box center [527, 122] width 256 height 17
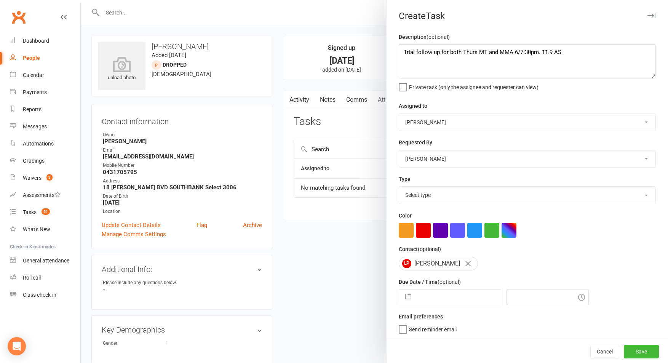
select select "49757"
click at [399, 114] on select "Cat Wilson David Hart Lachlan Dart Alish S. Will Wesley Max Viney Dominance MMA…" at bounding box center [527, 122] width 256 height 17
click at [427, 199] on select "Select type A. prospect | enquiry response B. prospect | trial | not yet booked…" at bounding box center [527, 195] width 256 height 17
select select "3863"
click at [399, 187] on select "Select type A. prospect | enquiry response B. prospect | trial | not yet booked…" at bounding box center [527, 195] width 256 height 17
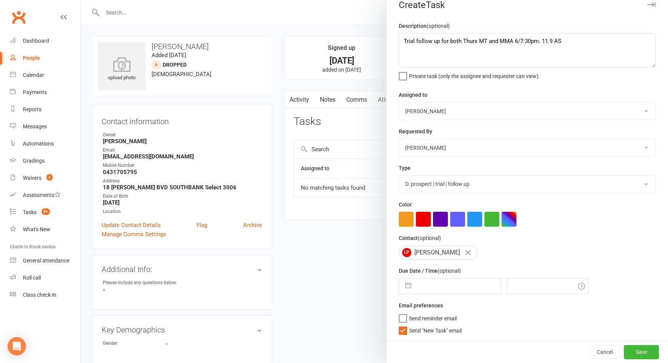
select select "7"
select select "2025"
select select "8"
select select "2025"
select select "9"
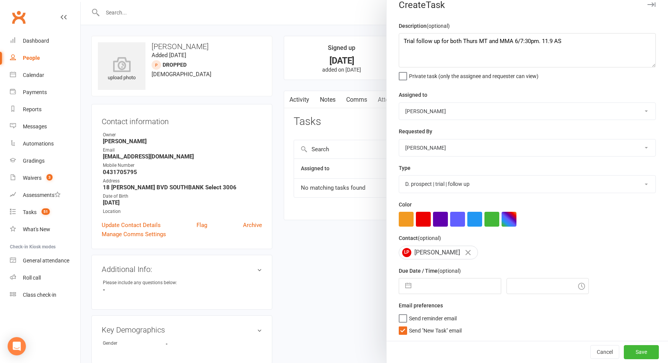
select select "2025"
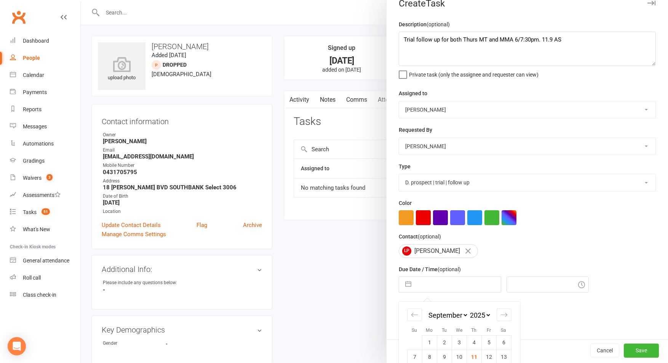
drag, startPoint x: 443, startPoint y: 283, endPoint x: 438, endPoint y: 278, distance: 7.5
click at [442, 282] on input "text" at bounding box center [458, 284] width 86 height 15
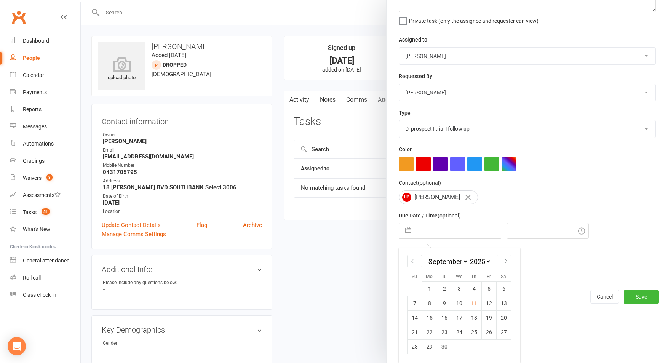
drag, startPoint x: 472, startPoint y: 302, endPoint x: 484, endPoint y: 295, distance: 13.8
click at [472, 302] on td "11" at bounding box center [474, 303] width 15 height 14
type input "11 Sep 2025"
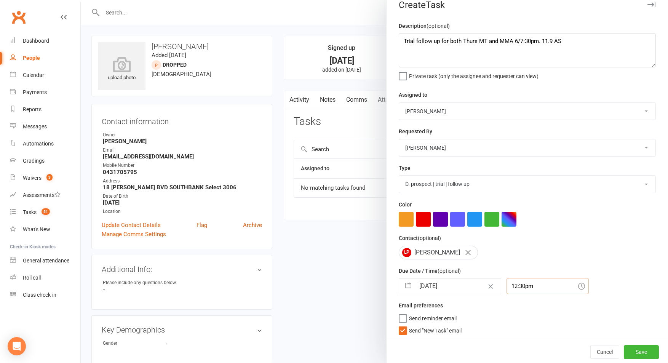
click at [515, 284] on input "12:30pm" at bounding box center [548, 286] width 82 height 16
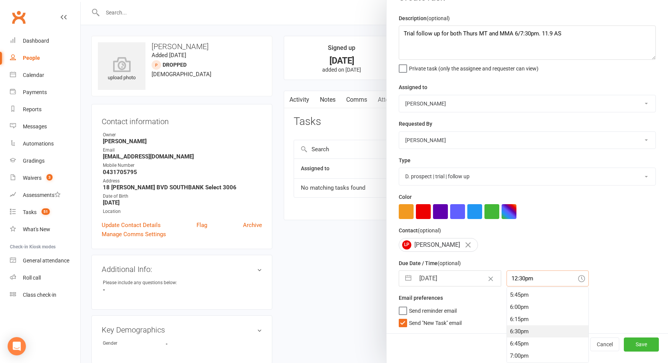
scroll to position [867, 0]
drag, startPoint x: 513, startPoint y: 294, endPoint x: 485, endPoint y: 326, distance: 42.4
click at [513, 294] on div "5:45pm" at bounding box center [547, 291] width 81 height 12
type input "5:45pm"
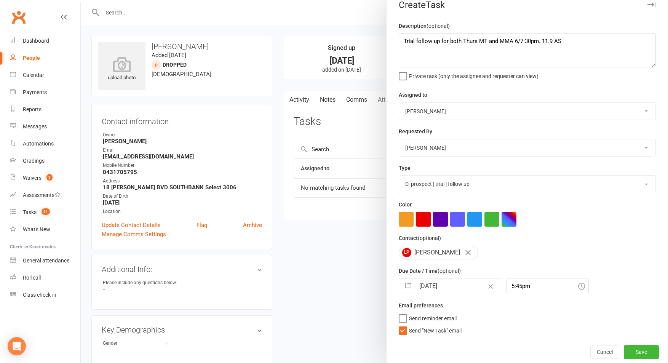
click at [452, 330] on span "Send "New Task" email" at bounding box center [435, 329] width 53 height 9
click at [452, 325] on input "Send "New Task" email" at bounding box center [430, 325] width 63 height 0
click at [637, 348] on button "Save" at bounding box center [641, 352] width 35 height 14
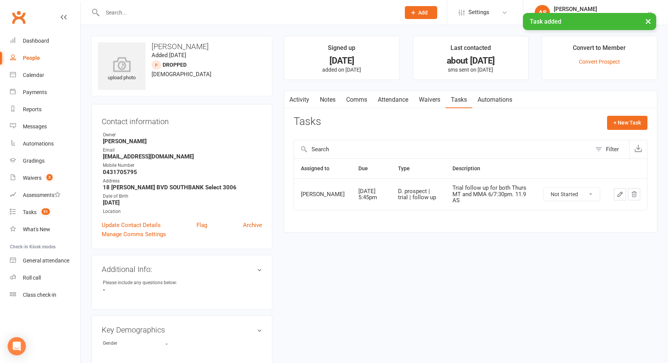
click at [392, 105] on link "Attendance" at bounding box center [392, 100] width 41 height 18
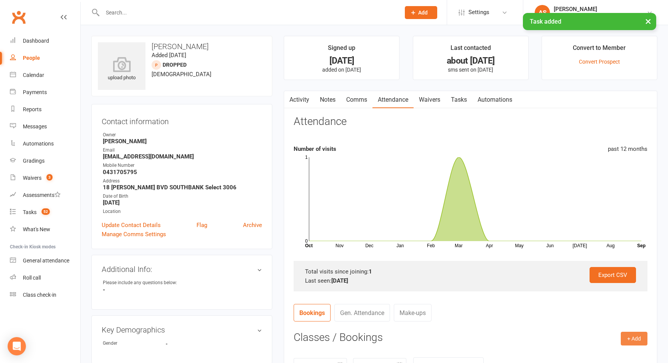
click at [630, 336] on button "+ Add" at bounding box center [634, 339] width 27 height 14
click at [616, 349] on link "Book Event" at bounding box center [609, 355] width 75 height 15
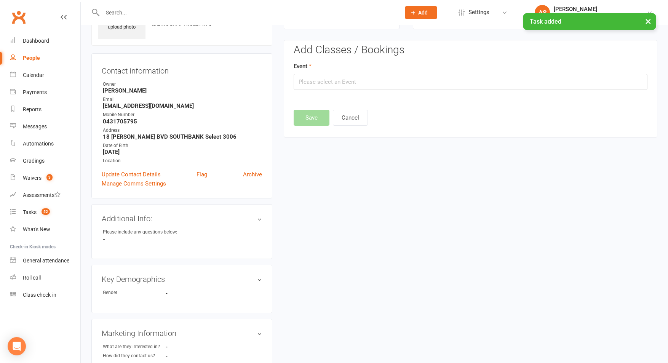
scroll to position [52, 0]
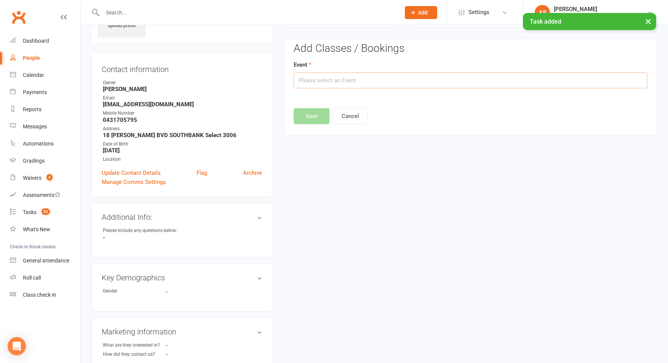
click at [372, 88] on input "text" at bounding box center [471, 80] width 354 height 16
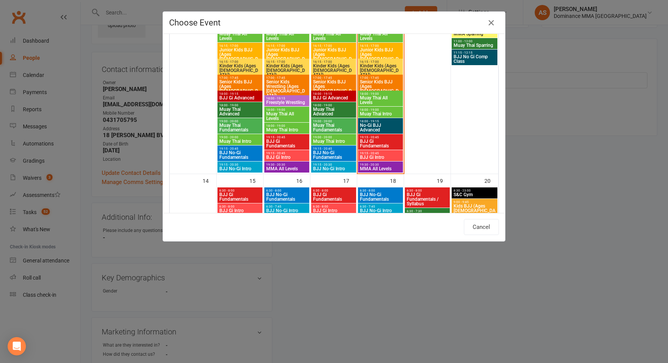
scroll to position [398, 0]
click at [385, 111] on span "Muay Thai Intro" at bounding box center [381, 113] width 42 height 5
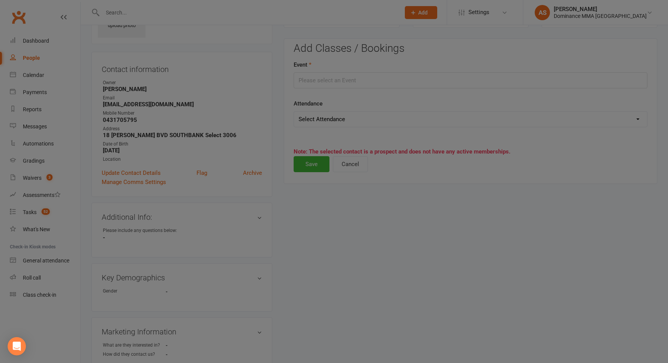
type input "Muay Thai Intro - Sep 11, 2025 6:00:00 PM"
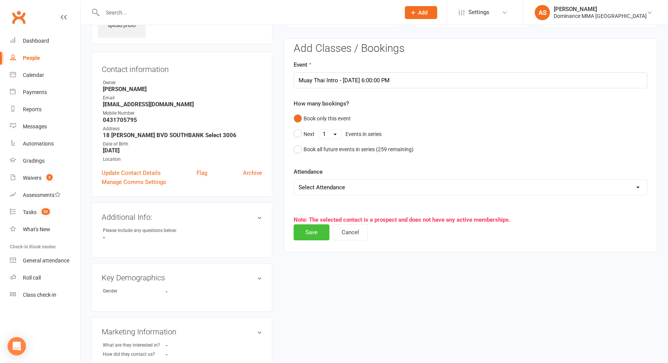
click at [317, 233] on button "Save" at bounding box center [312, 232] width 36 height 16
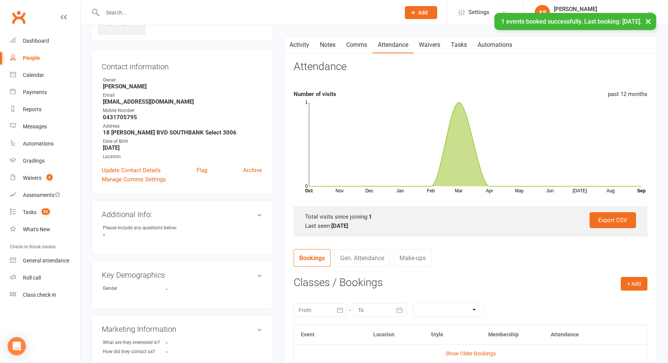
scroll to position [58, 0]
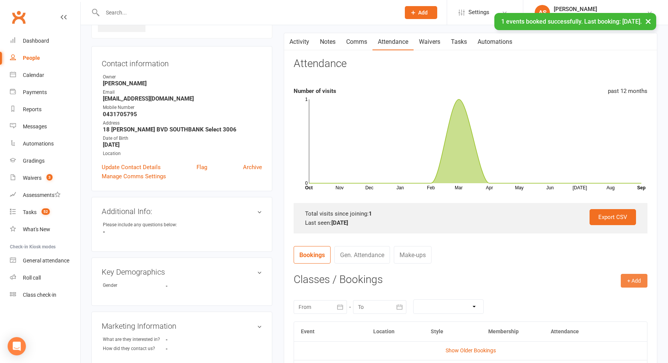
click at [638, 285] on button "+ Add" at bounding box center [634, 281] width 27 height 14
click at [618, 299] on link "Book Event" at bounding box center [609, 297] width 75 height 15
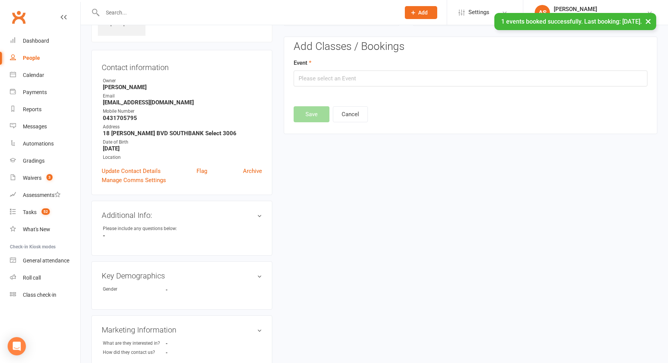
scroll to position [52, 0]
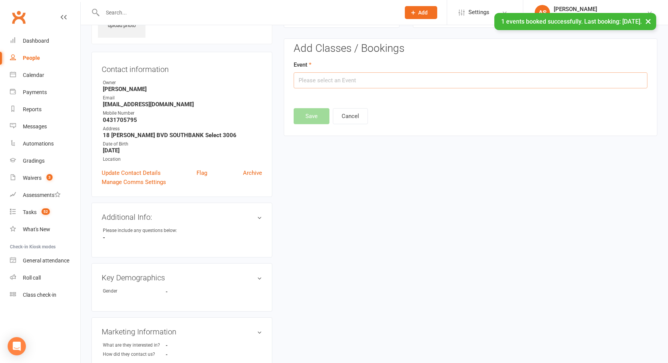
click at [337, 85] on input "text" at bounding box center [471, 80] width 354 height 16
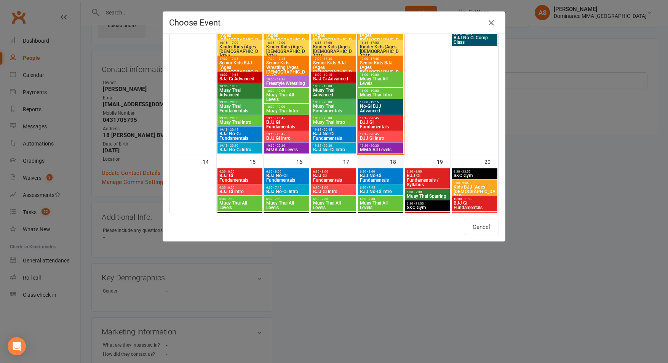
scroll to position [427, 0]
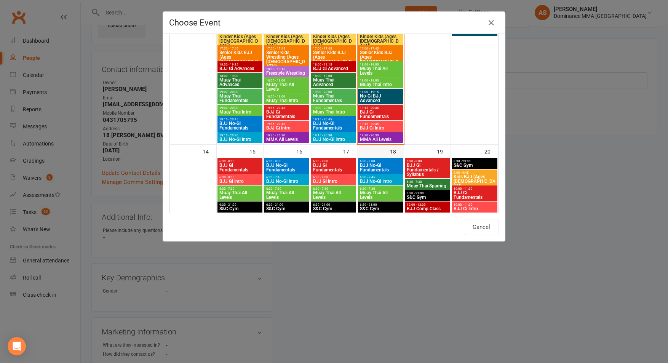
click at [373, 138] on span "MMA All Levels" at bounding box center [381, 139] width 42 height 5
type input "MMA All Levels - Sep 11, 2025 7:30:00 PM"
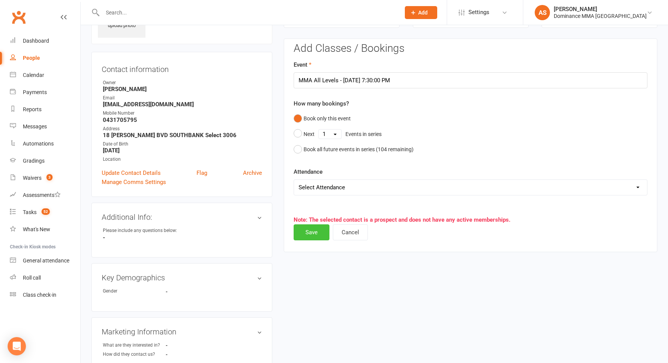
click at [315, 234] on button "Save" at bounding box center [312, 232] width 36 height 16
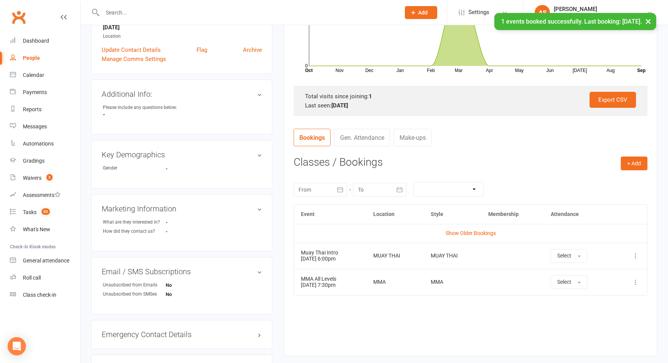
scroll to position [0, 0]
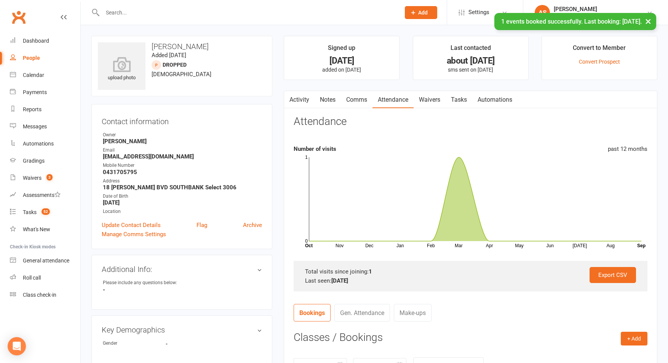
click at [460, 97] on link "Tasks" at bounding box center [459, 100] width 27 height 18
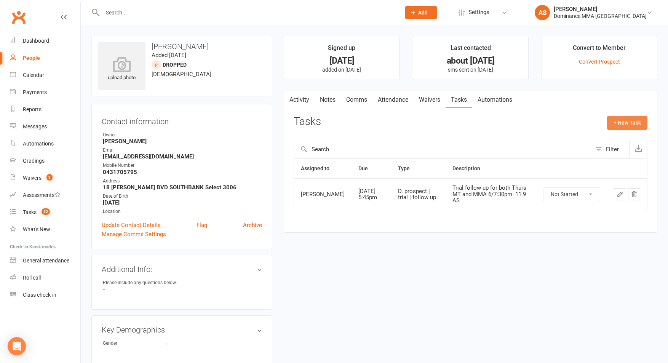
click at [623, 122] on button "+ New Task" at bounding box center [627, 123] width 40 height 14
select select "50862"
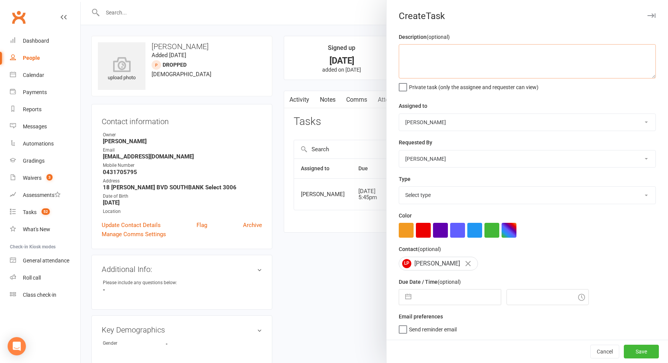
click at [452, 57] on textarea at bounding box center [527, 61] width 257 height 34
type textarea "Has been in before but no real info on him. 11.9 AS"
click at [609, 356] on button "Cancel" at bounding box center [604, 352] width 29 height 14
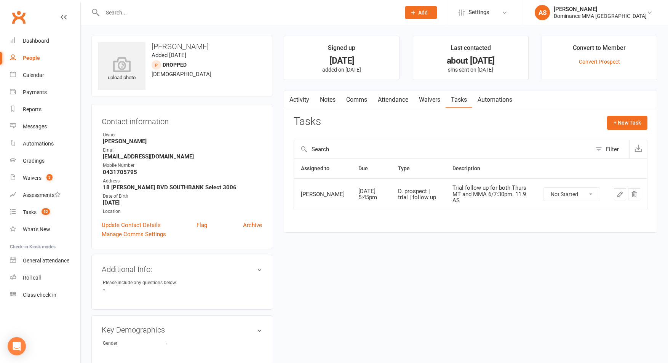
click at [467, 101] on link "Tasks" at bounding box center [459, 100] width 27 height 18
click at [430, 107] on link "Waivers" at bounding box center [430, 100] width 32 height 18
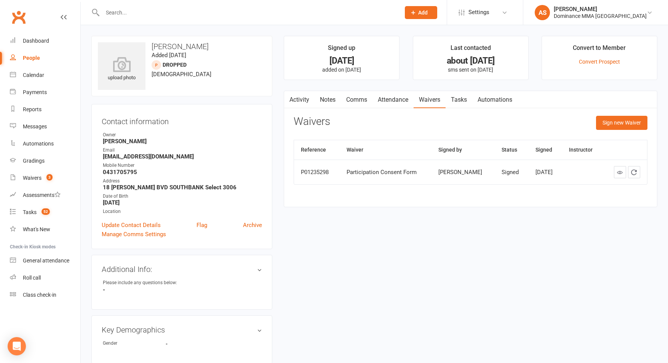
click at [403, 99] on link "Attendance" at bounding box center [392, 100] width 41 height 18
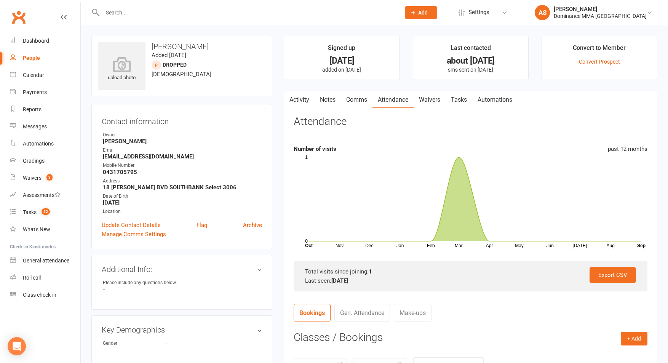
click at [353, 104] on link "Comms" at bounding box center [357, 100] width 32 height 18
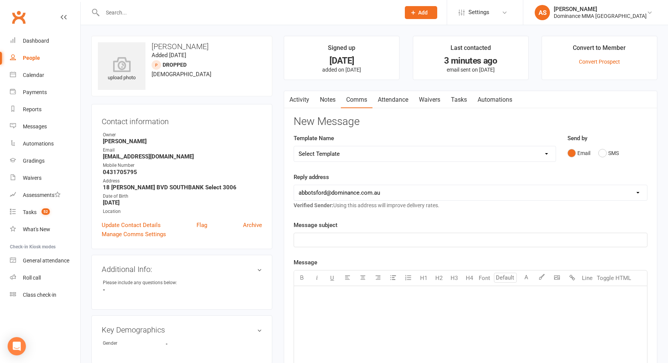
click at [122, 14] on input "text" at bounding box center [247, 12] width 295 height 11
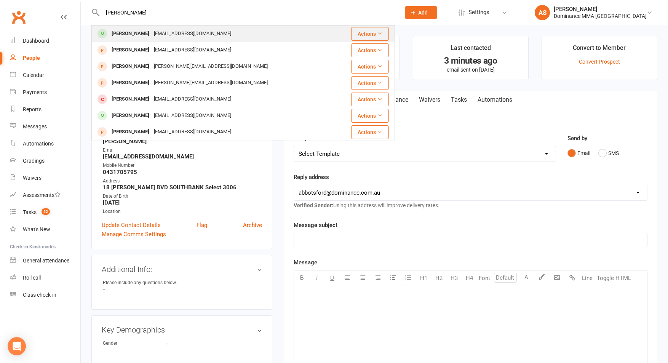
type input "[PERSON_NAME]"
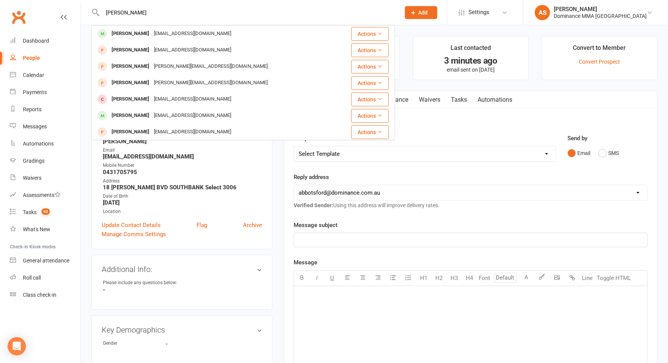
click at [161, 33] on div "[EMAIL_ADDRESS][DOMAIN_NAME]" at bounding box center [193, 33] width 82 height 11
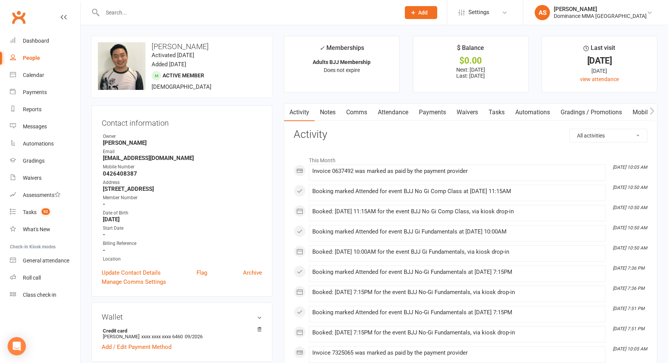
click at [436, 114] on link "Payments" at bounding box center [433, 113] width 38 height 18
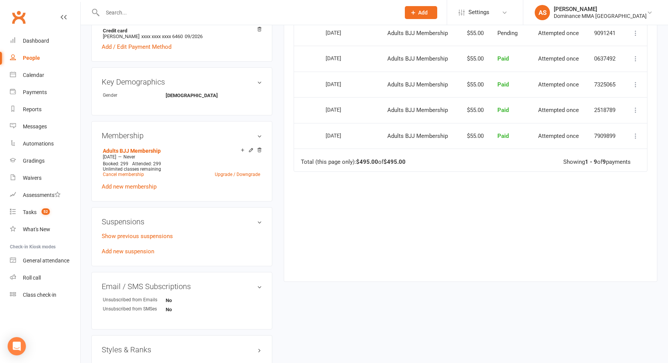
scroll to position [303, 0]
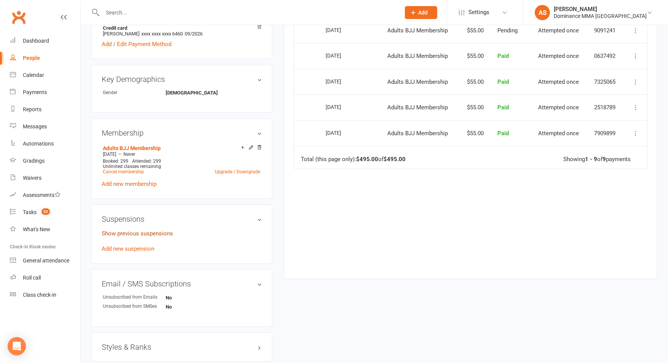
click at [158, 231] on link "Show previous suspensions" at bounding box center [137, 233] width 71 height 7
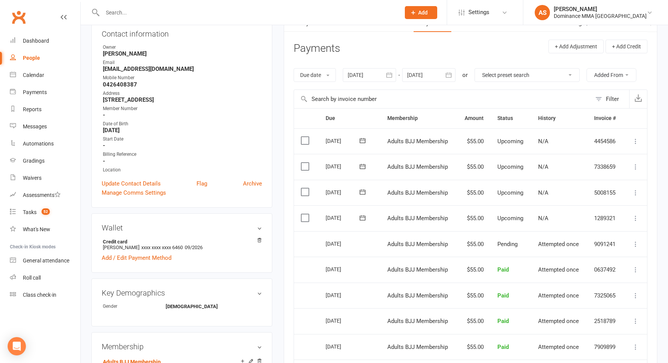
scroll to position [0, 0]
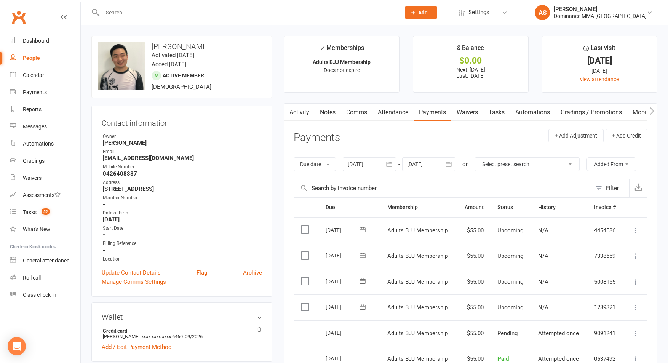
click at [467, 114] on link "Waivers" at bounding box center [467, 113] width 32 height 18
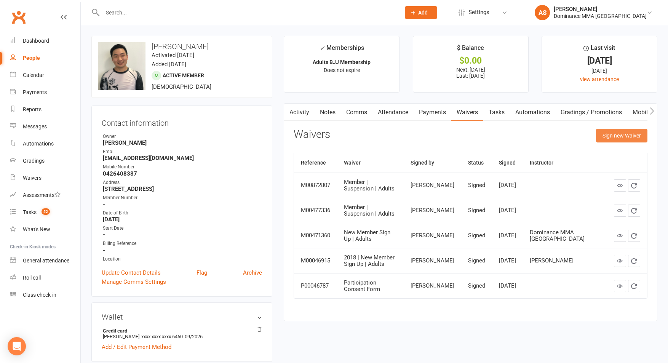
click at [609, 137] on button "Sign new Waiver" at bounding box center [621, 136] width 51 height 14
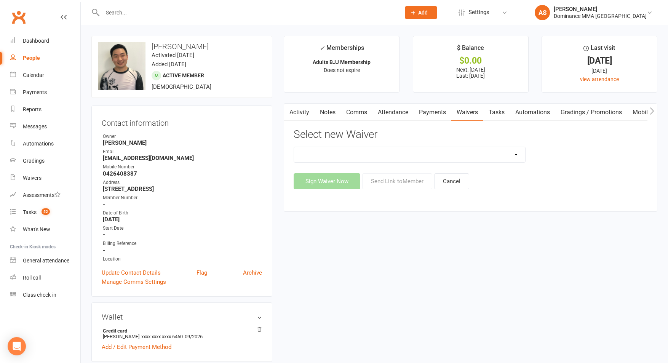
click at [512, 151] on select "Member | Cancellation | Adults Member | Injury Report Form (FOH staff use only)…" at bounding box center [409, 154] width 231 height 15
select select "7287"
click at [294, 147] on select "Member | Cancellation | Adults Member | Injury Report Form (FOH staff use only)…" at bounding box center [409, 154] width 231 height 15
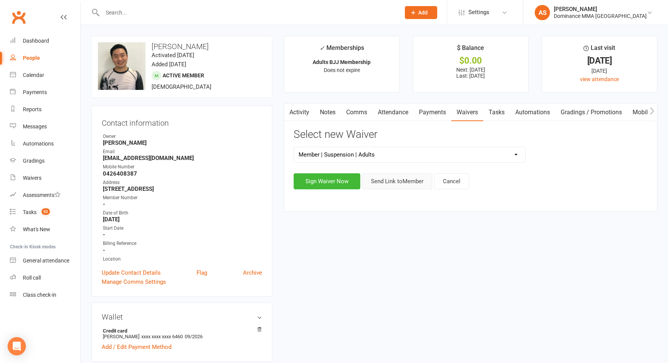
click at [411, 179] on button "Send Link to Member" at bounding box center [397, 181] width 70 height 16
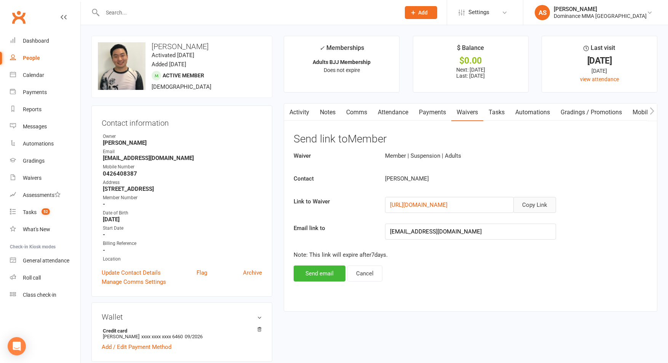
click at [542, 209] on button "Copy Link" at bounding box center [534, 205] width 43 height 16
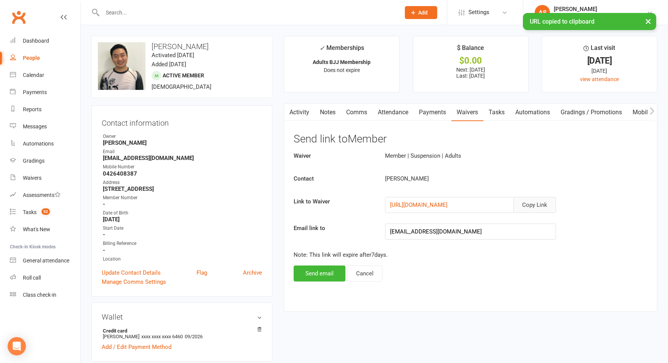
click at [362, 112] on link "Comms" at bounding box center [357, 113] width 32 height 18
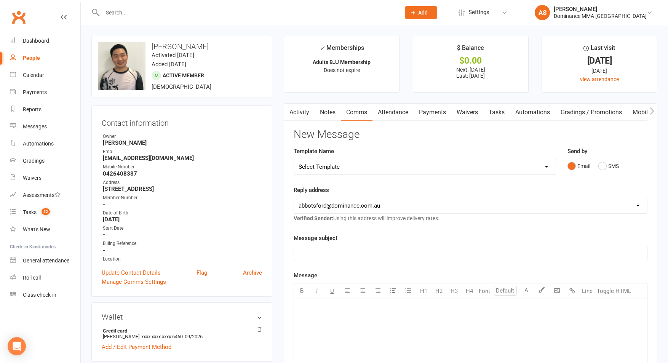
click at [429, 112] on link "Payments" at bounding box center [433, 113] width 38 height 18
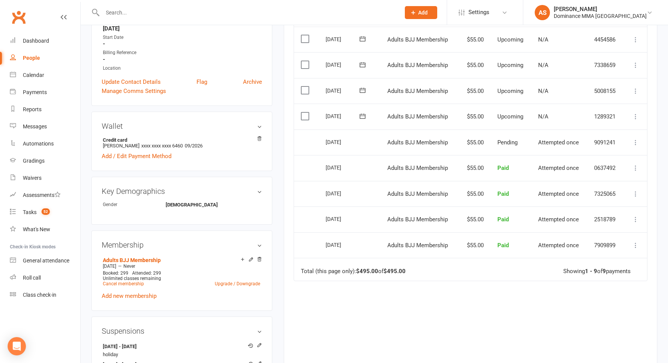
scroll to position [192, 0]
click at [306, 116] on label at bounding box center [306, 115] width 10 height 8
click at [306, 111] on input "checkbox" at bounding box center [303, 111] width 5 height 0
click at [638, 115] on icon at bounding box center [636, 116] width 8 height 8
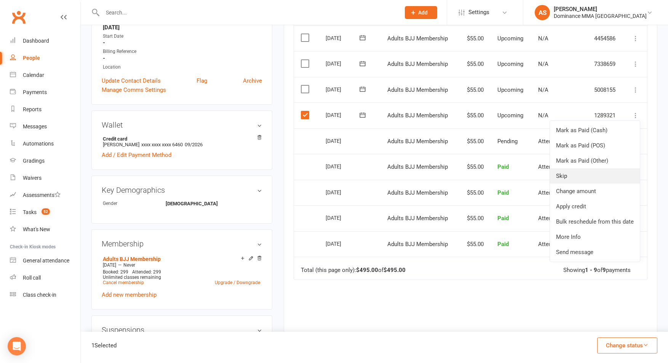
click at [619, 172] on link "Skip" at bounding box center [595, 175] width 90 height 15
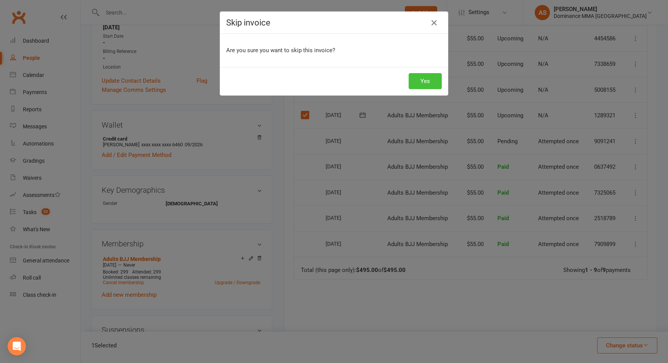
click at [421, 81] on button "Yes" at bounding box center [425, 81] width 33 height 16
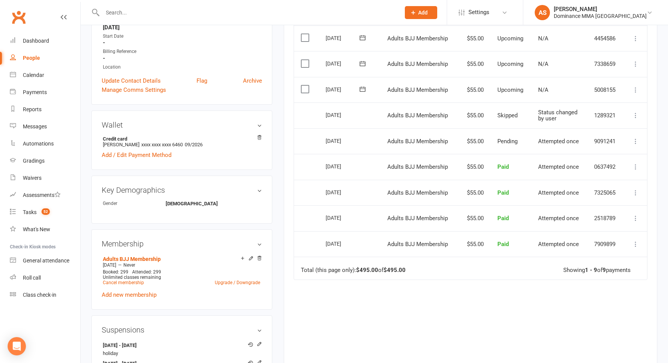
scroll to position [0, 0]
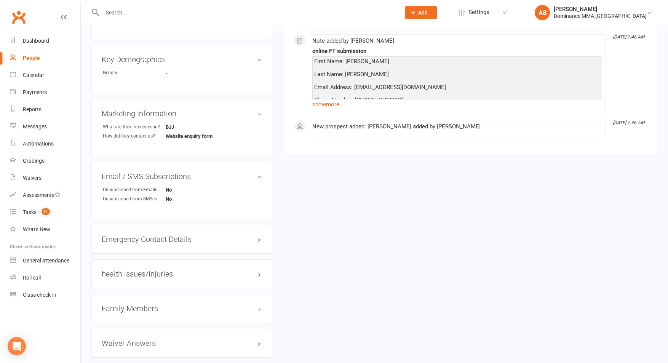
scroll to position [318, 0]
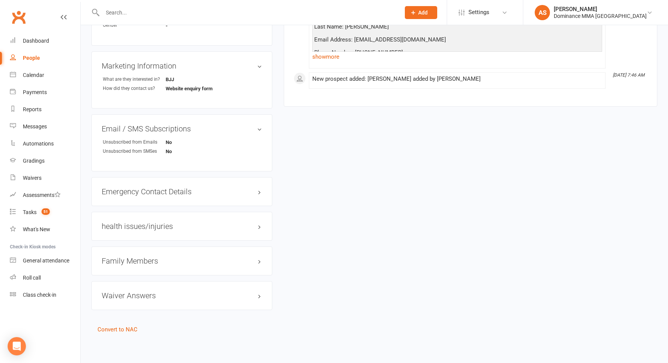
click at [208, 13] on input "text" at bounding box center [247, 12] width 295 height 11
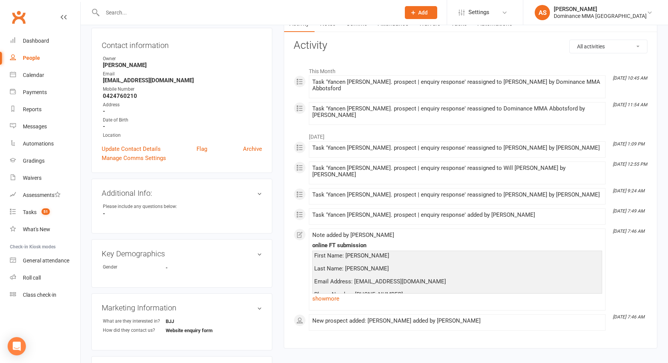
scroll to position [0, 0]
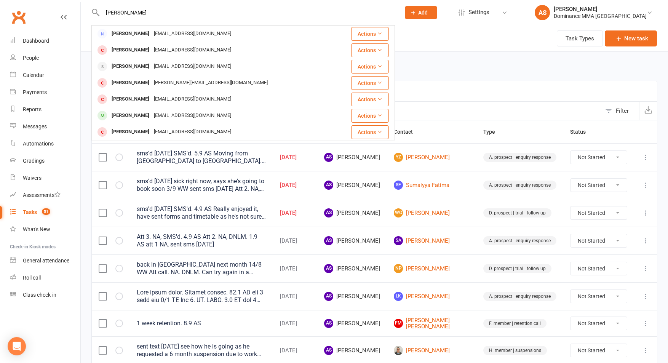
type input "[PERSON_NAME]"
click at [164, 32] on div "[EMAIL_ADDRESS][DOMAIN_NAME]" at bounding box center [193, 33] width 82 height 11
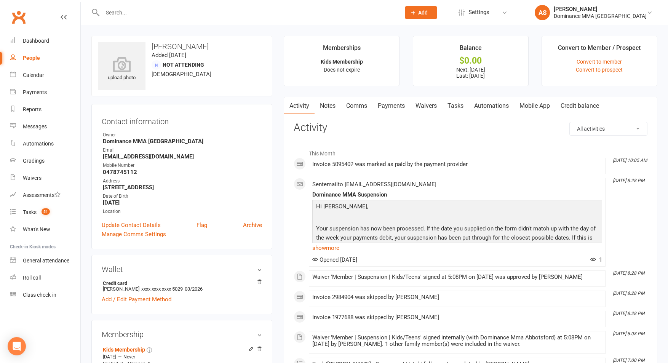
click at [120, 13] on input "text" at bounding box center [247, 12] width 295 height 11
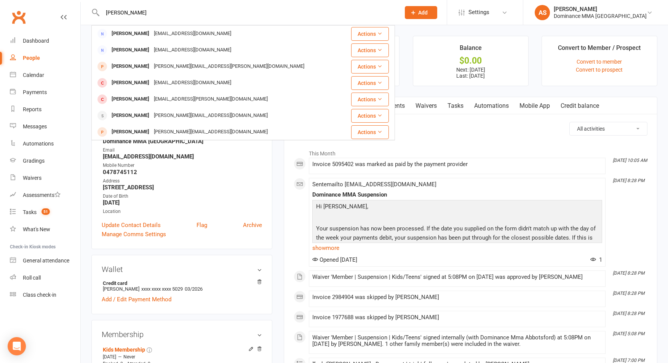
drag, startPoint x: 152, startPoint y: 11, endPoint x: 104, endPoint y: 11, distance: 48.0
click at [104, 11] on input "[PERSON_NAME]" at bounding box center [247, 12] width 295 height 11
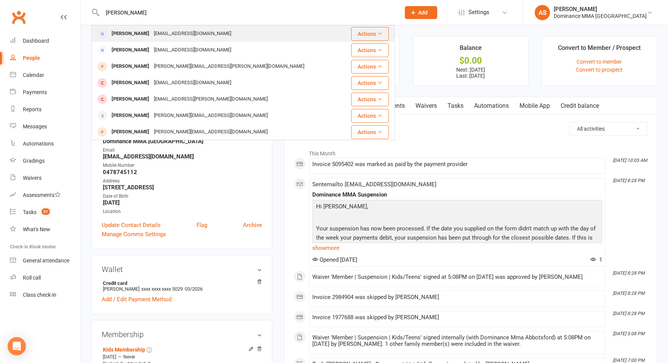
type input "[PERSON_NAME]"
click at [181, 38] on div "[EMAIL_ADDRESS][DOMAIN_NAME]" at bounding box center [193, 33] width 82 height 11
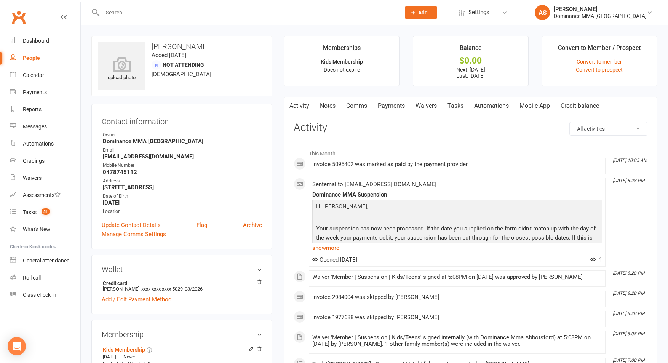
click at [118, 10] on input "text" at bounding box center [247, 12] width 295 height 11
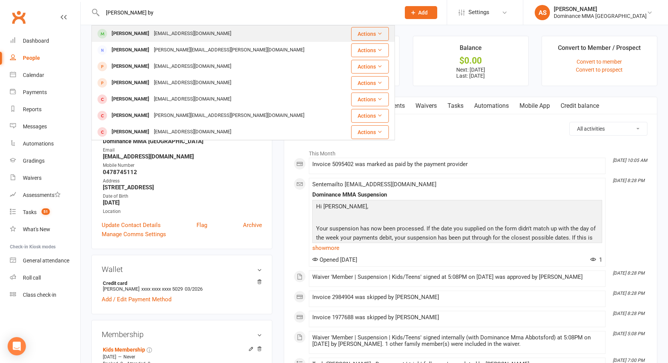
type input "leo by"
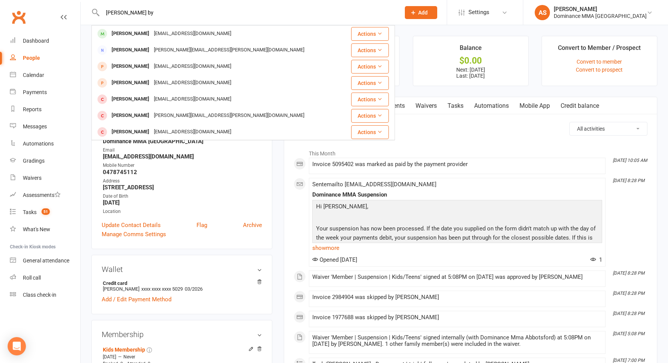
click at [123, 36] on div "[PERSON_NAME]" at bounding box center [130, 33] width 42 height 11
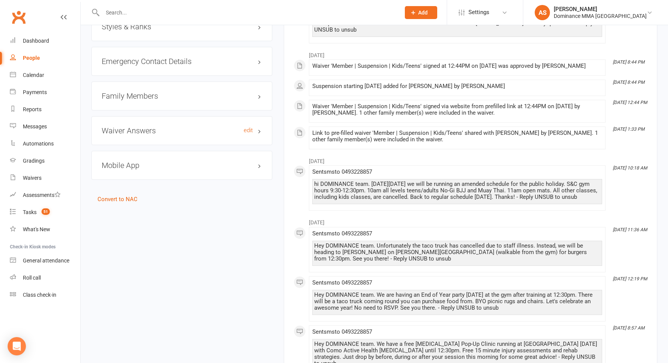
scroll to position [642, 0]
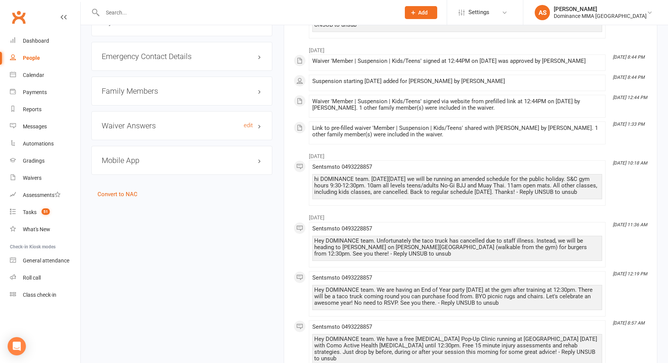
click at [165, 122] on h3 "Waiver Answers edit" at bounding box center [182, 125] width 160 height 8
click at [169, 87] on h3 "Family Members" at bounding box center [182, 91] width 160 height 8
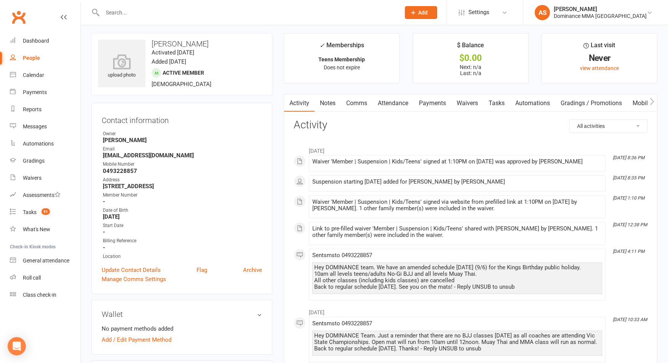
scroll to position [0, 0]
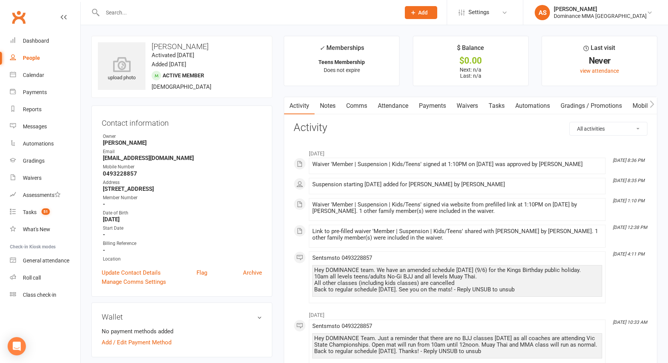
click at [469, 109] on link "Waivers" at bounding box center [467, 106] width 32 height 18
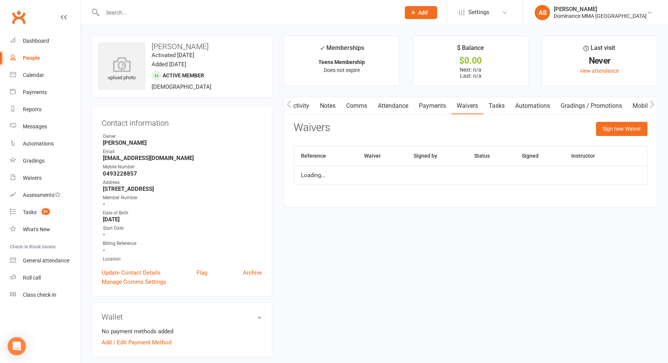
scroll to position [0, 0]
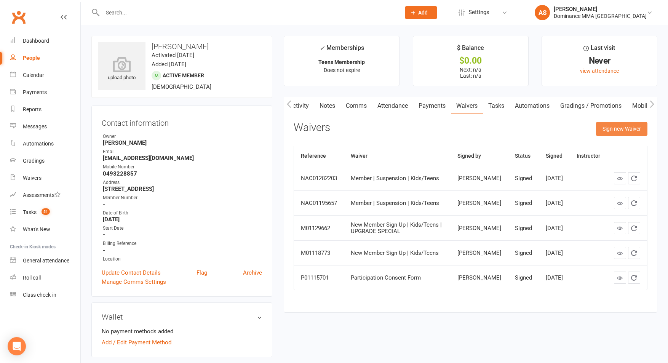
click at [637, 128] on button "Sign new Waiver" at bounding box center [621, 129] width 51 height 14
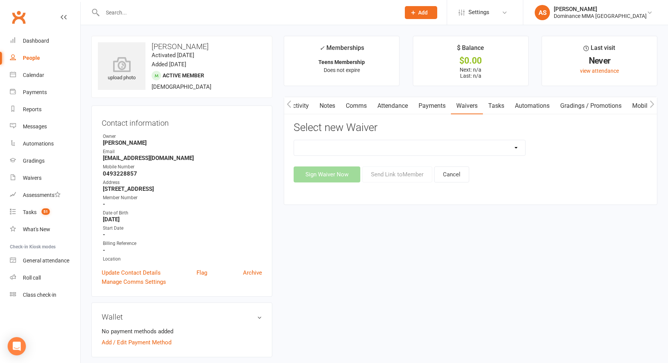
click at [490, 155] on select "Member | Cancellation | Adults Member | Injury Report Form (FOH staff use only)…" at bounding box center [409, 147] width 231 height 15
select select "7287"
click at [294, 140] on select "Member | Cancellation | Adults Member | Injury Report Form (FOH staff use only)…" at bounding box center [409, 147] width 231 height 15
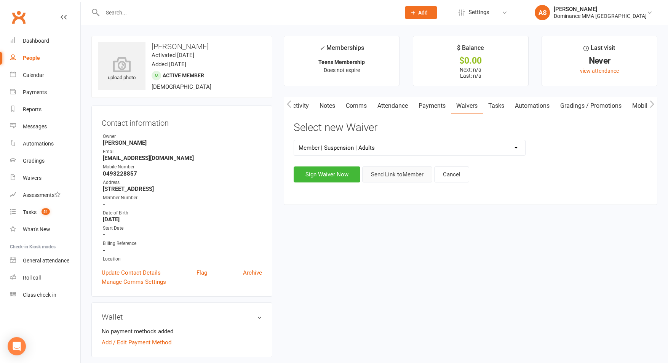
click at [387, 173] on button "Send Link to Member" at bounding box center [397, 174] width 70 height 16
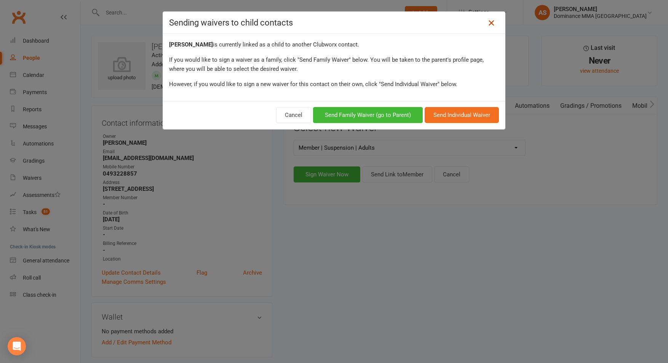
click at [491, 25] on icon at bounding box center [491, 22] width 9 height 9
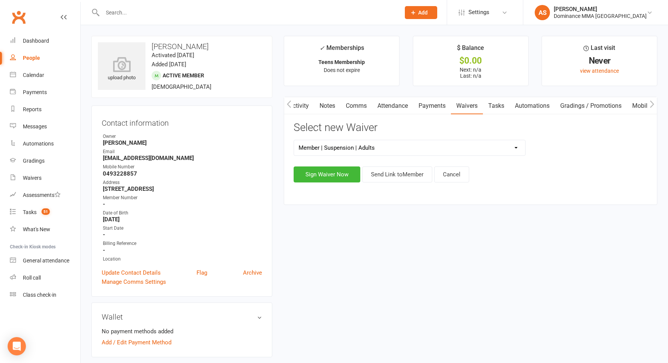
click at [501, 146] on select "Member | Cancellation | Adults Member | Injury Report Form (FOH staff use only)…" at bounding box center [409, 147] width 231 height 15
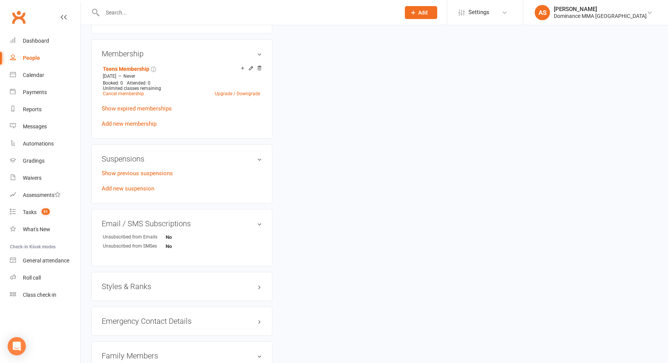
scroll to position [378, 0]
click at [142, 357] on h3 "Family Members" at bounding box center [182, 355] width 160 height 8
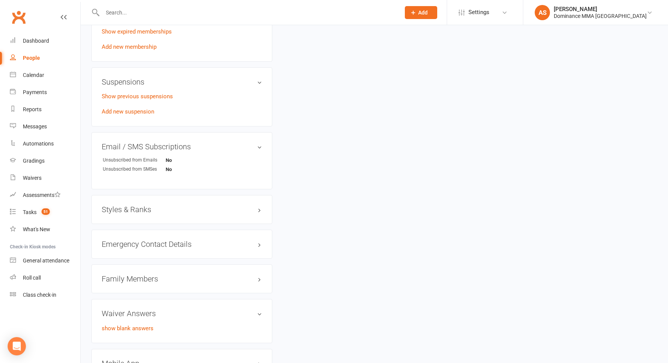
scroll to position [455, 0]
click at [156, 276] on h3 "Family Members" at bounding box center [182, 278] width 160 height 8
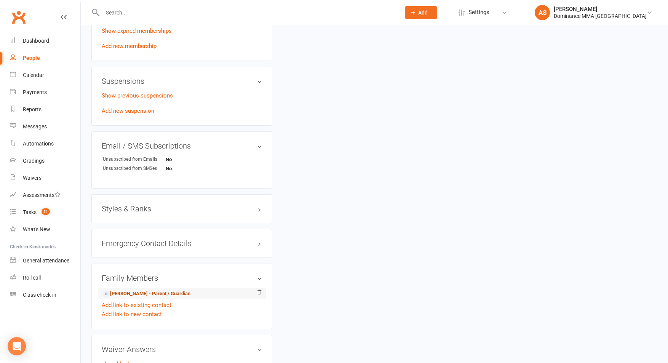
click at [138, 291] on link "Samantha Byrne - Parent / Guardian" at bounding box center [147, 294] width 88 height 8
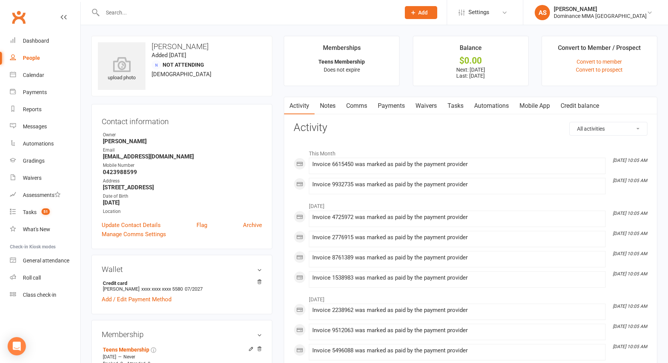
click at [427, 104] on link "Waivers" at bounding box center [426, 106] width 32 height 18
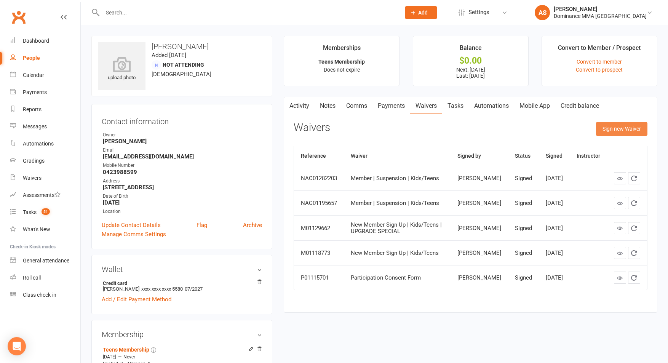
click at [636, 126] on button "Sign new Waiver" at bounding box center [621, 129] width 51 height 14
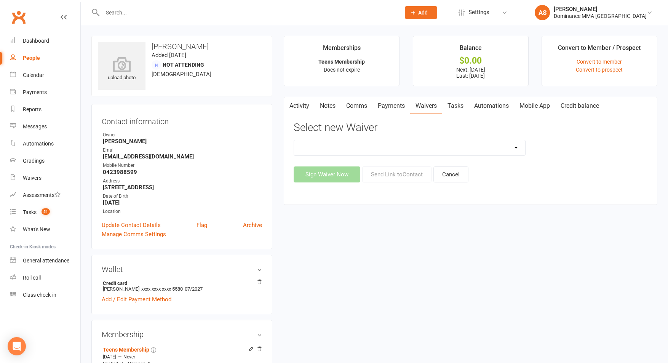
click at [511, 146] on select "Member | Cancellation | Adults Member | Cancellation | Kids/Teens Member | Inju…" at bounding box center [409, 147] width 231 height 15
select select "7290"
click at [294, 140] on select "Member | Cancellation | Adults Member | Cancellation | Kids/Teens Member | Inju…" at bounding box center [409, 147] width 231 height 15
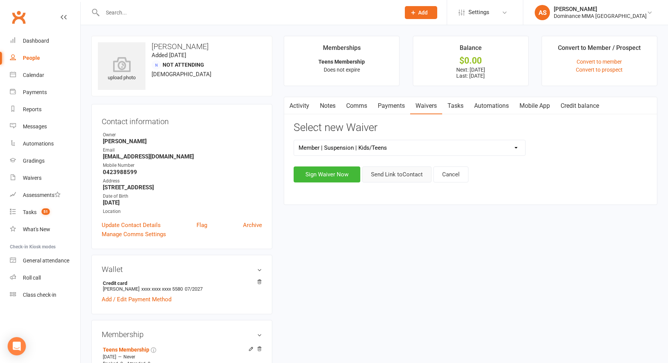
click at [396, 177] on button "Send Link to Contact" at bounding box center [396, 174] width 69 height 16
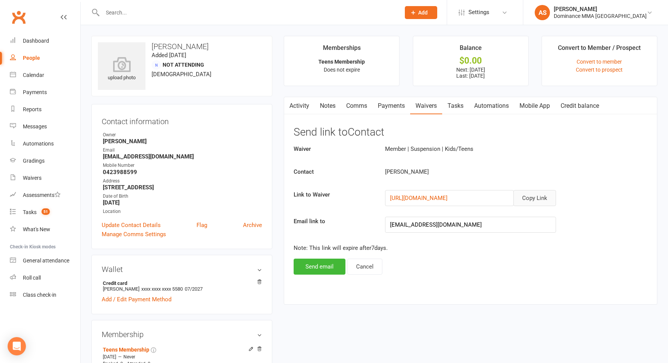
click at [530, 198] on button "Copy Link" at bounding box center [534, 198] width 43 height 16
click at [45, 214] on span "51" at bounding box center [46, 211] width 8 height 6
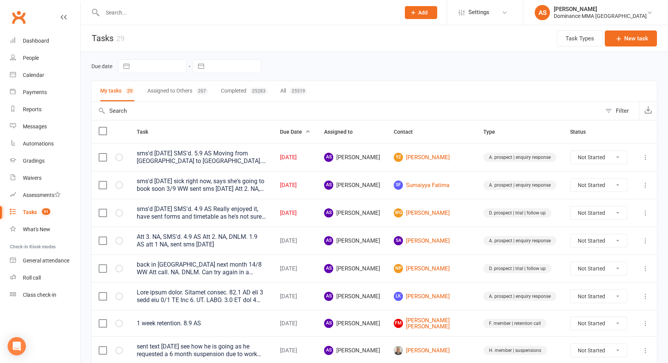
click at [650, 159] on button at bounding box center [645, 157] width 9 height 9
click at [626, 185] on link "Edit" at bounding box center [611, 187] width 75 height 15
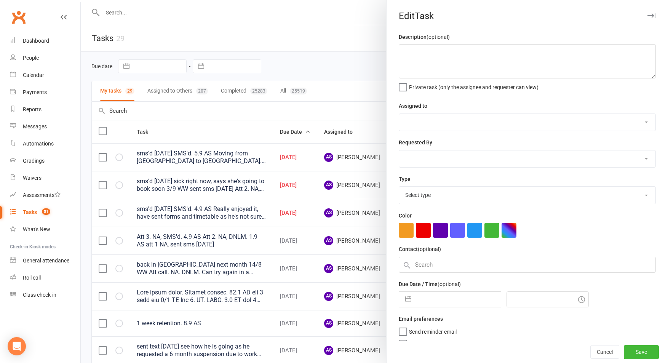
type textarea "sms'd 6/9 SA SMS'd. 5.9 AS Moving from Hobart to Melb. Starting new job on 25/6…"
select select "50862"
select select "12631"
type input "11 Sep 2025"
type input "9:00am"
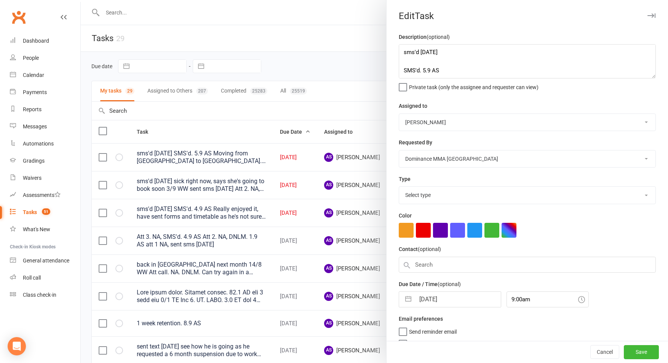
select select "3860"
select select "7"
select select "2025"
select select "8"
select select "2025"
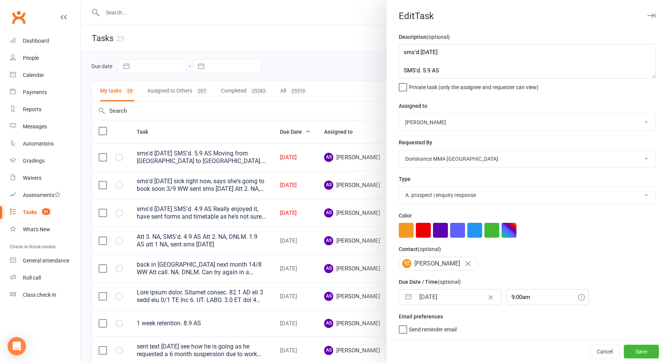
select select "9"
select select "2025"
click at [438, 304] on input "11 Sep 2025" at bounding box center [458, 296] width 86 height 15
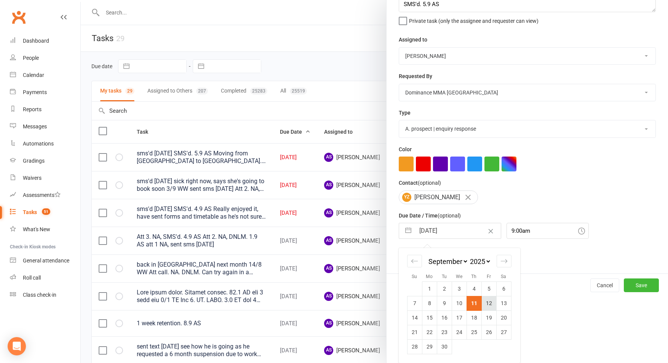
click at [485, 301] on td "12" at bounding box center [488, 303] width 15 height 14
type input "12 Sep 2025"
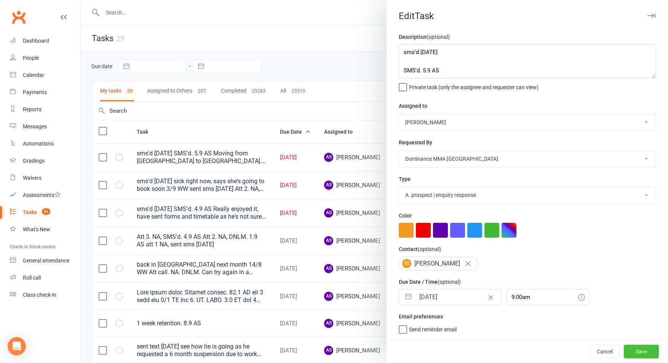
drag, startPoint x: 647, startPoint y: 348, endPoint x: 641, endPoint y: 350, distance: 5.9
click at [646, 348] on button "Save" at bounding box center [641, 352] width 35 height 14
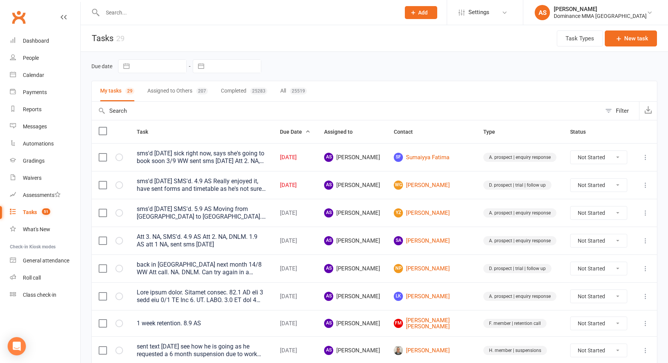
click at [647, 158] on icon at bounding box center [646, 157] width 8 height 8
click at [631, 186] on link "Edit" at bounding box center [611, 187] width 75 height 15
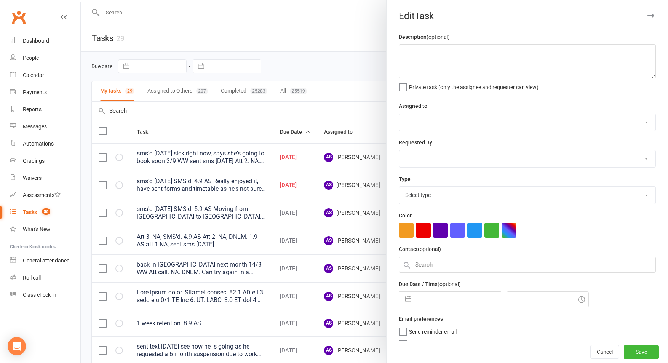
type textarea "sms'd 9/9 SA sick right now, says she's going to book soon 3/9 WW sent sms 2/9 …"
select select "50862"
select select "12631"
type input "11 Sep 2025"
type input "10:30am"
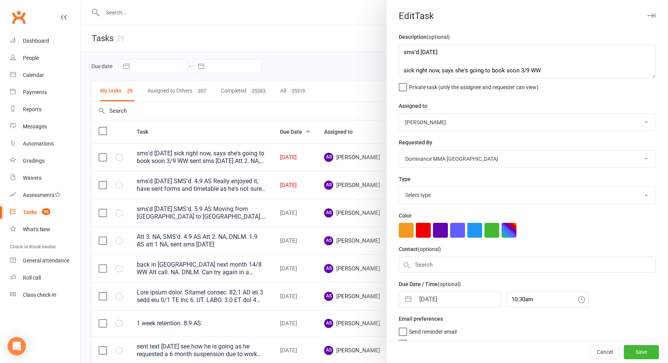
select select "3860"
select select "7"
select select "2025"
select select "8"
select select "2025"
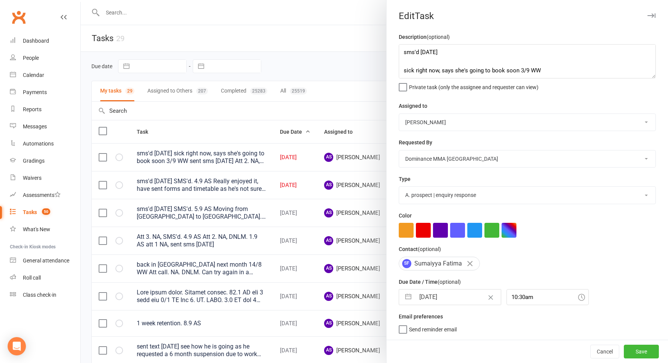
select select "9"
select select "2025"
click at [448, 300] on input "11 Sep 2025" at bounding box center [458, 296] width 86 height 15
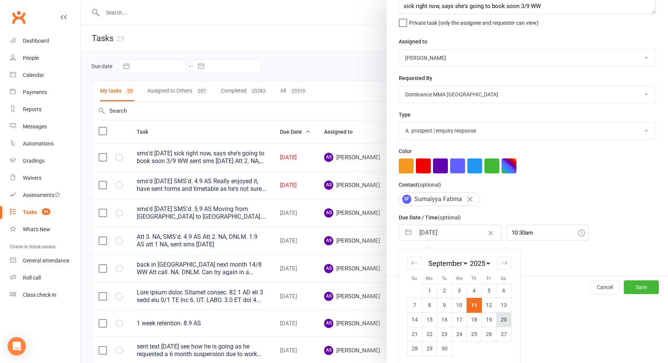
scroll to position [67, 0]
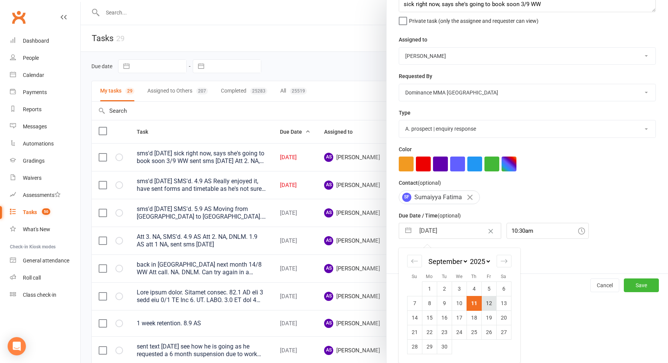
click at [485, 303] on td "12" at bounding box center [488, 303] width 15 height 14
type input "12 Sep 2025"
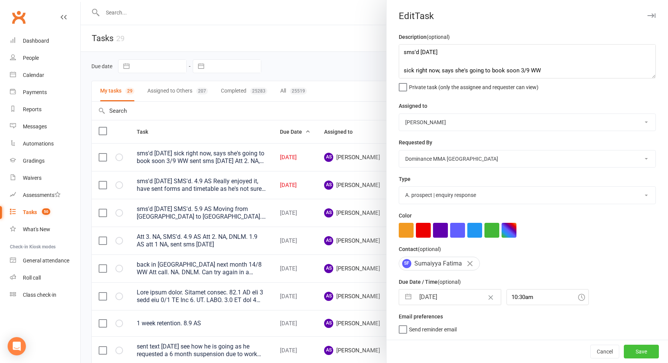
click at [644, 352] on button "Save" at bounding box center [641, 352] width 35 height 14
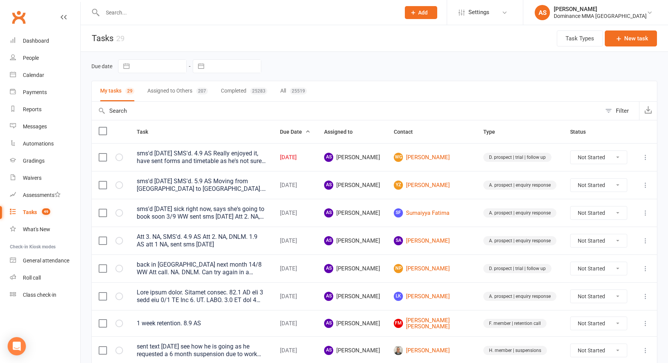
drag, startPoint x: 650, startPoint y: 157, endPoint x: 645, endPoint y: 158, distance: 4.7
click at [649, 158] on button at bounding box center [645, 157] width 9 height 9
click at [622, 186] on link "Edit" at bounding box center [611, 187] width 75 height 15
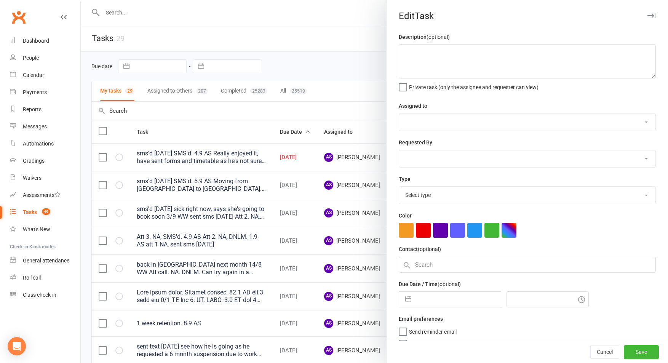
type textarea "sms'd 6/9 SA SMS'd. 4.9 AS Really enjoyed it, have sent forms and timetable as …"
select select "50862"
select select "12631"
type input "11 Sep 2025"
type input "11:45am"
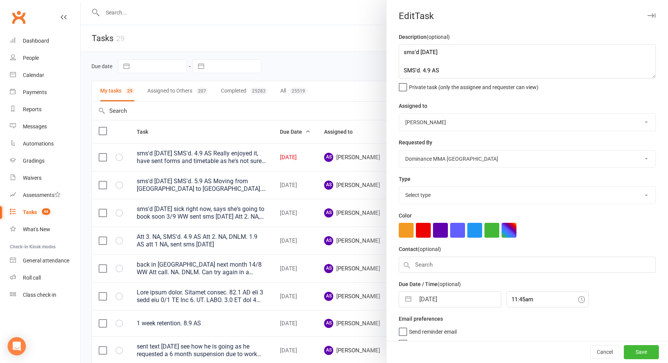
select select "3863"
select select "7"
select select "2025"
select select "8"
select select "2025"
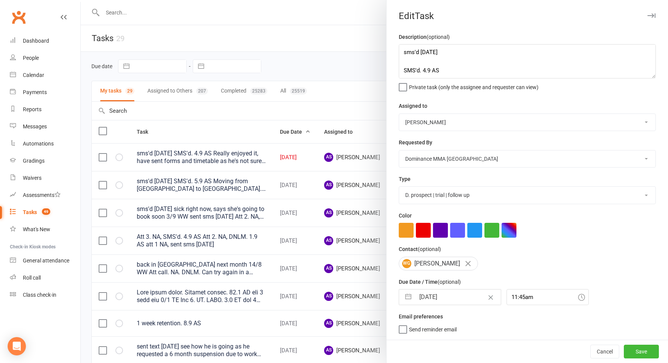
select select "9"
select select "2025"
click at [457, 301] on input "11 Sep 2025" at bounding box center [458, 296] width 86 height 15
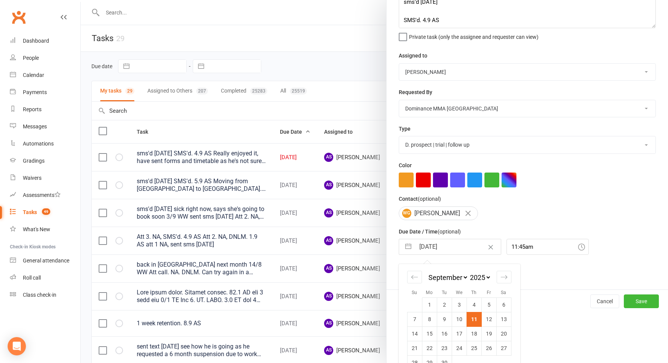
click at [490, 321] on td "12" at bounding box center [488, 319] width 15 height 14
type input "12 Sep 2025"
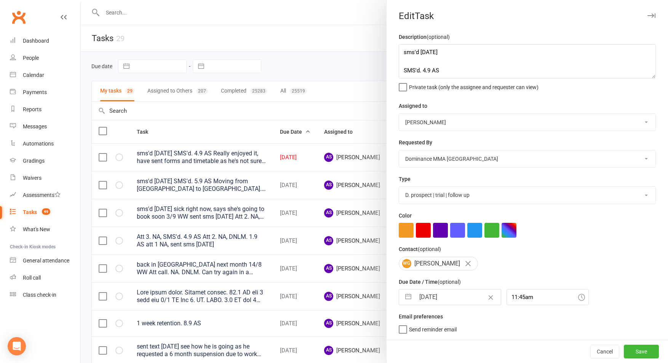
click at [645, 361] on div "Cancel Save" at bounding box center [527, 351] width 281 height 23
click at [647, 353] on button "Save" at bounding box center [641, 352] width 35 height 14
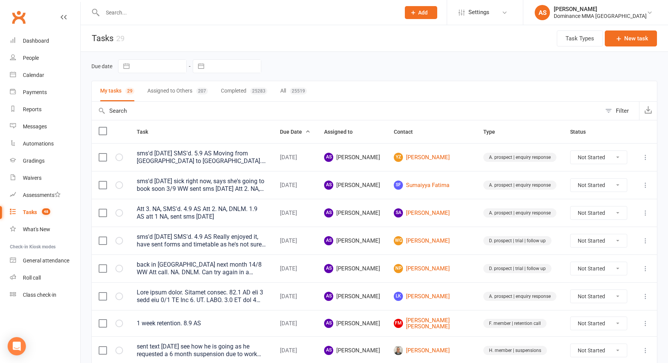
click at [182, 11] on input "text" at bounding box center [247, 12] width 295 height 11
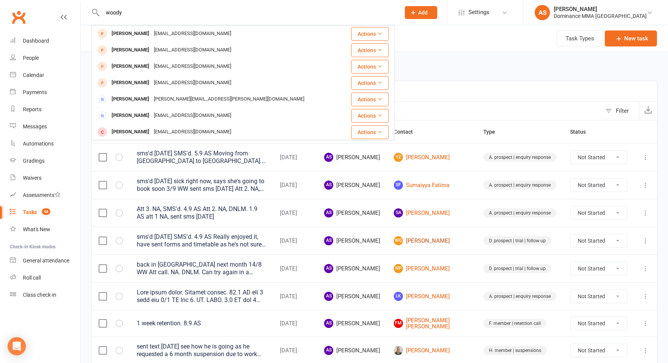
type input "woody"
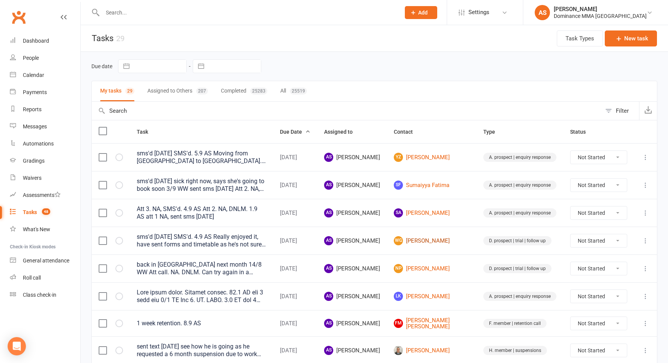
click at [429, 241] on link "WG Woody Greene" at bounding box center [432, 240] width 76 height 9
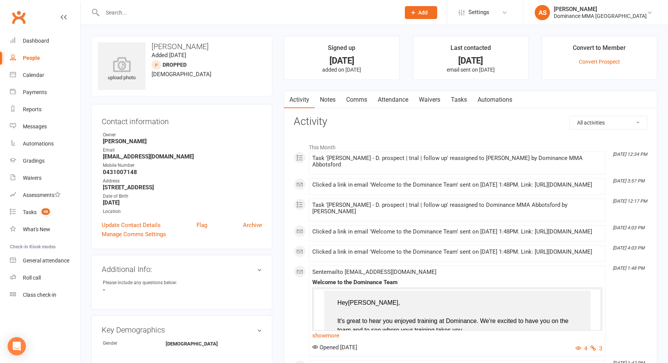
click at [460, 103] on link "Tasks" at bounding box center [459, 100] width 27 height 18
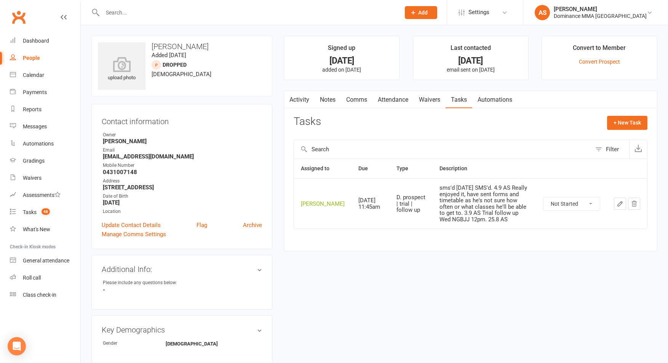
click at [142, 9] on input "text" at bounding box center [247, 12] width 295 height 11
paste input "https://app.clubworx.com/websites/dominance-mma-abbotsford/waivers/member-suspe…"
type input "https://app.clubworx.com/websites/dominance-mma-abbotsford/waivers/member-suspe…"
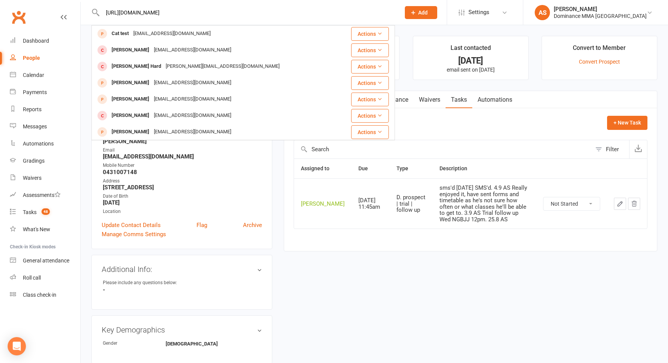
drag, startPoint x: 417, startPoint y: 11, endPoint x: 92, endPoint y: 9, distance: 324.9
click at [87, 11] on react-component "https://app.clubworx.com/websites/dominance-mma-abbotsford/waivers/member-suspe…" at bounding box center [197, 12] width 395 height 25
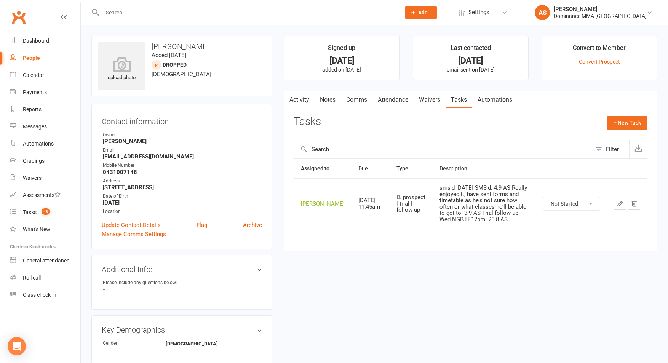
click at [117, 13] on input "text" at bounding box center [247, 12] width 295 height 11
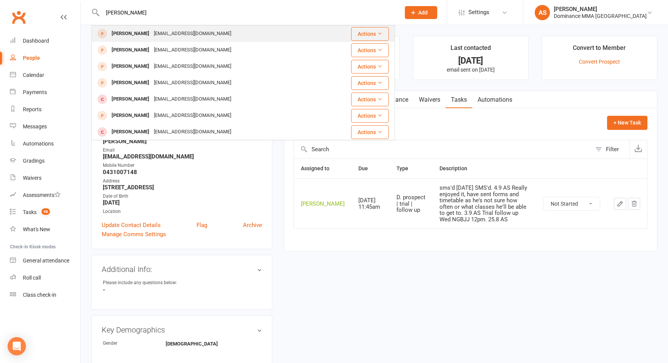
type input "max cruz"
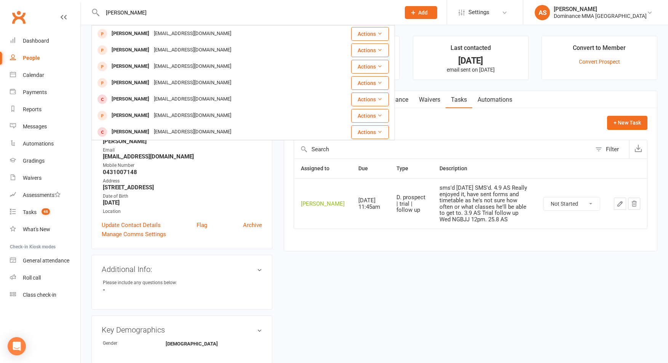
click at [131, 30] on div "[PERSON_NAME]" at bounding box center [130, 33] width 42 height 11
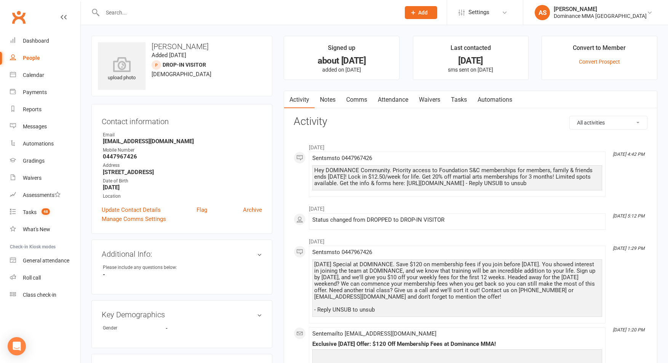
click at [318, 96] on link "Notes" at bounding box center [328, 100] width 26 height 18
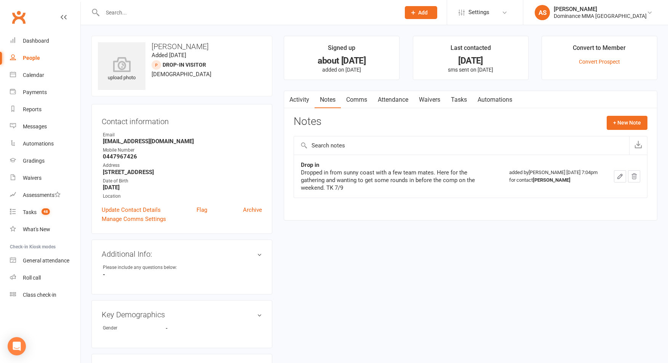
click at [465, 97] on link "Tasks" at bounding box center [459, 100] width 27 height 18
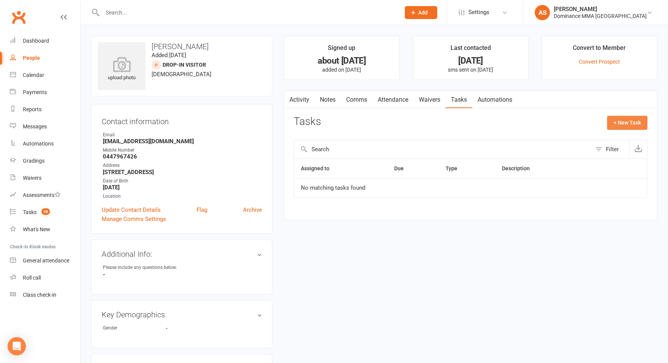
click at [628, 122] on button "+ New Task" at bounding box center [627, 123] width 40 height 14
select select "50862"
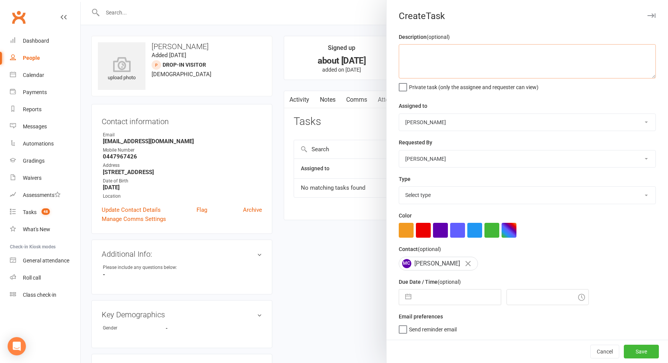
click at [429, 72] on textarea at bounding box center [527, 61] width 257 height 34
click at [529, 53] on textarea "Been in before, dropping in with some mates tongiht for 6pm NG. Competing at th…" at bounding box center [527, 61] width 257 height 34
type textarea "Been in before, dropping in with some mates tonight for 6pm NG. Competing at th…"
click at [431, 127] on select "Cat Wilson David Hart Lachlan Dart Alish S. Will Wesley Max Viney Dominance MMA…" at bounding box center [527, 122] width 256 height 17
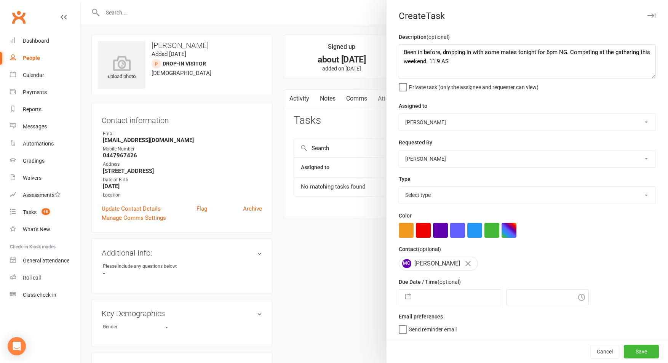
select select "49757"
click at [399, 114] on select "Cat Wilson David Hart Lachlan Dart Alish S. Will Wesley Max Viney Dominance MMA…" at bounding box center [527, 122] width 256 height 17
select select "7"
select select "2025"
select select "8"
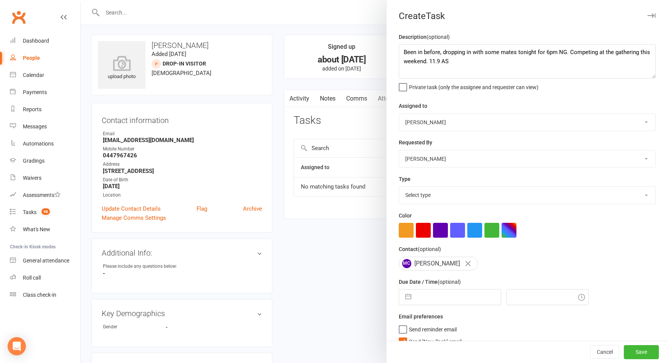
select select "2025"
select select "9"
select select "2025"
drag, startPoint x: 451, startPoint y: 294, endPoint x: 458, endPoint y: 310, distance: 17.9
click at [451, 294] on input "text" at bounding box center [458, 296] width 86 height 15
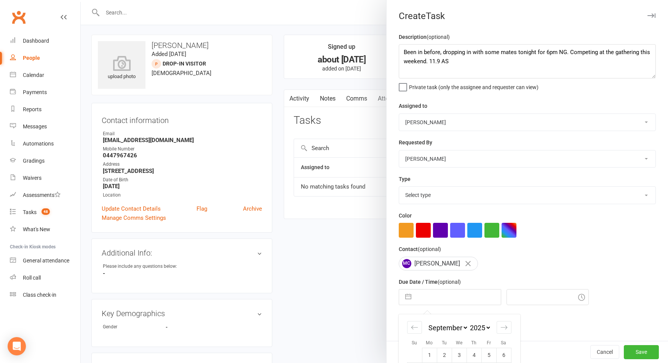
scroll to position [67, 0]
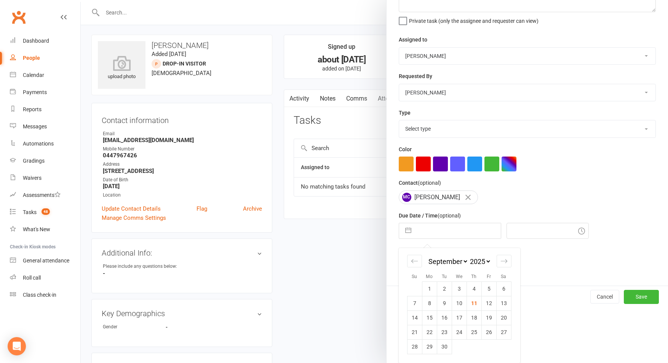
click at [473, 304] on td "11" at bounding box center [474, 303] width 15 height 14
type input "11 Sep 2025"
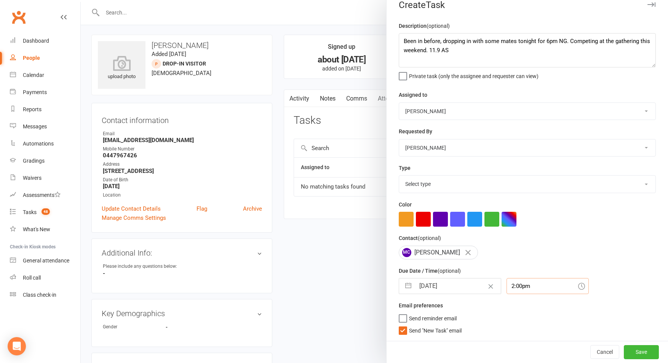
click at [515, 285] on input "2:00pm" at bounding box center [548, 286] width 82 height 16
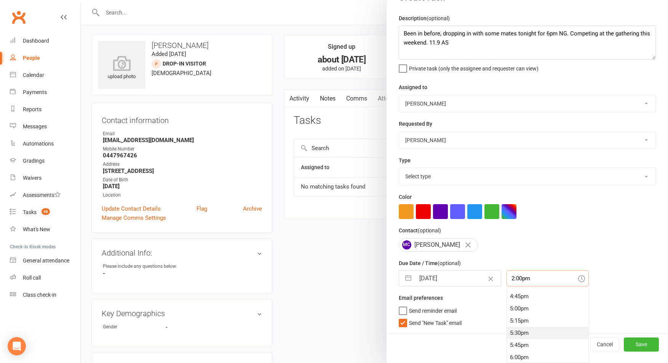
scroll to position [816, 0]
click at [513, 327] on div "5:30pm" at bounding box center [547, 330] width 81 height 12
type input "5:30pm"
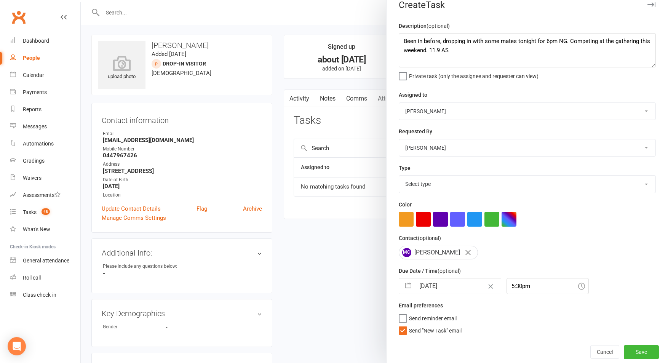
click at [450, 331] on span "Send "New Task" email" at bounding box center [435, 329] width 53 height 9
click at [450, 325] on input "Send "New Task" email" at bounding box center [430, 325] width 63 height 0
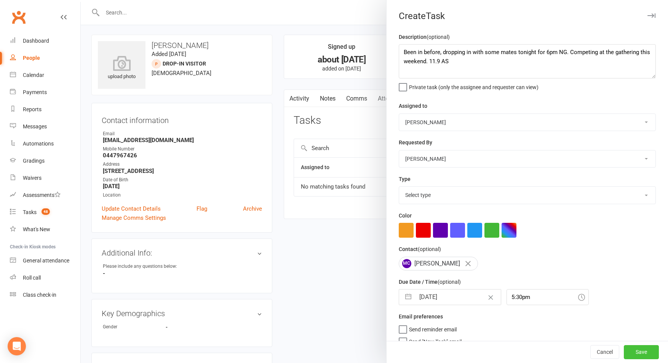
click at [648, 353] on button "Save" at bounding box center [641, 352] width 35 height 14
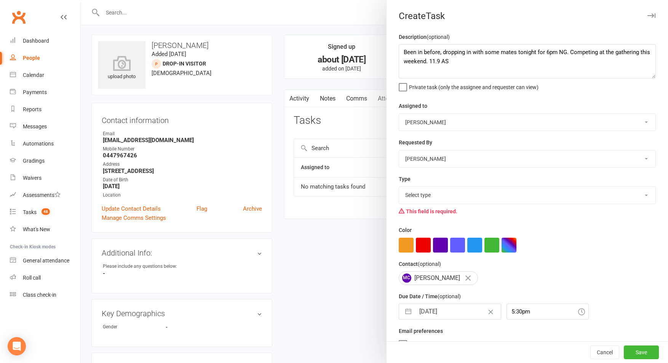
click at [470, 200] on select "Select type A. prospect | enquiry response B. prospect | trial | not yet booked…" at bounding box center [527, 195] width 256 height 17
select select "3860"
click at [399, 187] on select "Select type A. prospect | enquiry response B. prospect | trial | not yet booked…" at bounding box center [527, 195] width 256 height 17
click at [645, 350] on button "Save" at bounding box center [641, 352] width 35 height 14
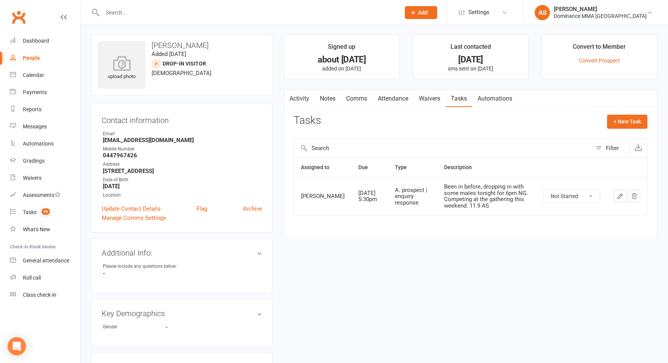
click at [171, 9] on input "text" at bounding box center [247, 12] width 295 height 11
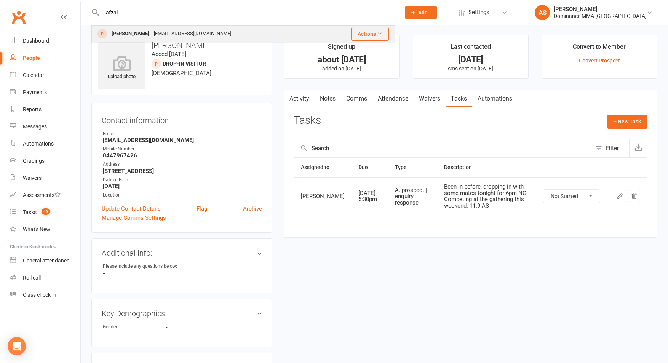
type input "afzal"
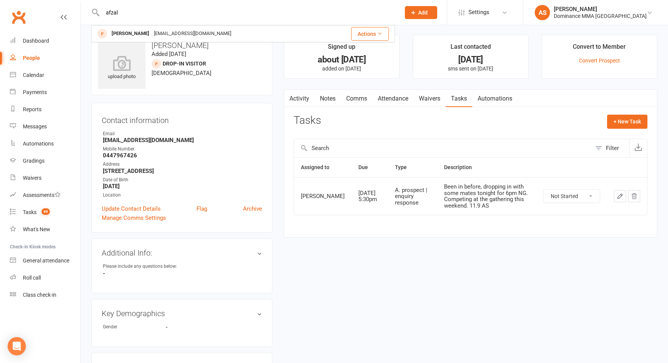
click at [152, 30] on div "ibrahimafzal135@gmail.com" at bounding box center [193, 33] width 82 height 11
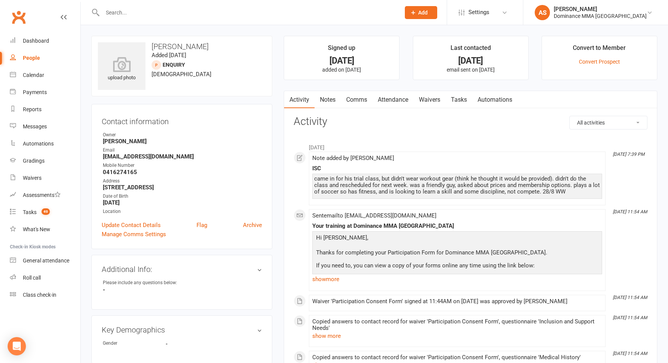
click at [428, 100] on link "Waivers" at bounding box center [430, 100] width 32 height 18
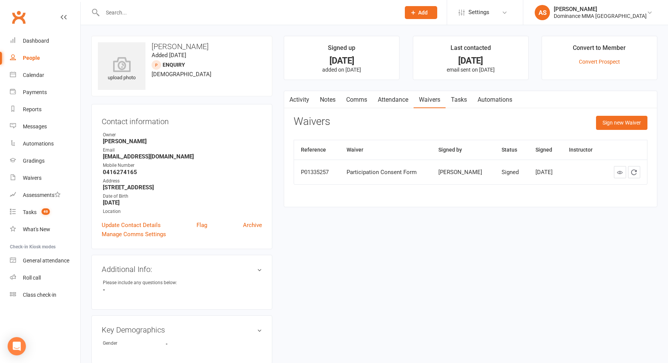
click at [459, 97] on link "Tasks" at bounding box center [459, 100] width 27 height 18
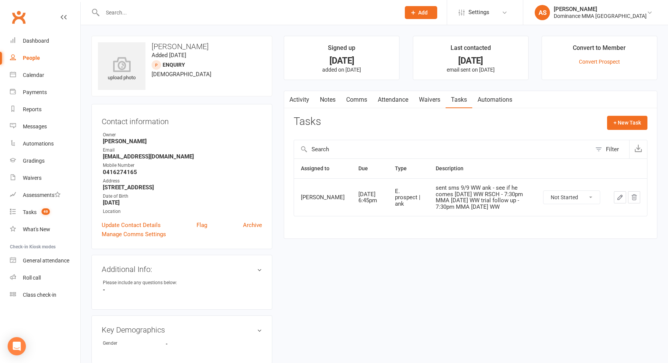
click at [620, 201] on icon "button" at bounding box center [620, 197] width 7 height 7
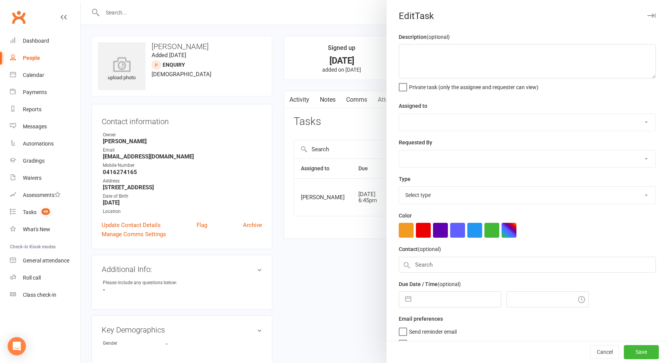
type textarea "sent sms 9/9 WW ank - see if he comes Thurs 2/9 WW RSCH - 7:30pm MMA Tues 28/8 …"
select select "49757"
type input "11 Sep 2025"
type input "6:45pm"
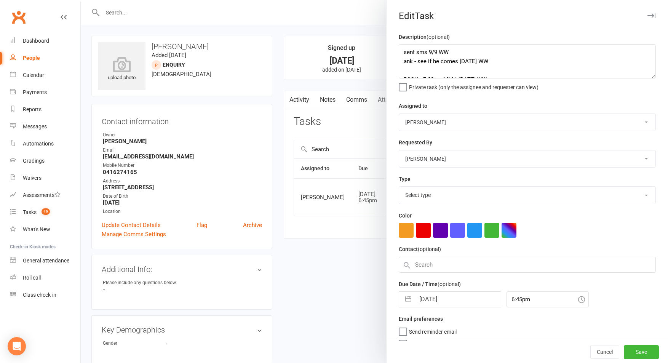
select select "3864"
click at [402, 50] on textarea "sent sms 9/9 WW ank - see if he comes Thurs 2/9 WW RSCH - 7:30pm MMA Tues 28/8 …" at bounding box center [527, 61] width 257 height 34
type textarea "SMS'd. Will let us know next week when he can come in. 11.9 AS sent sms 9/9 WW …"
select select "7"
select select "2025"
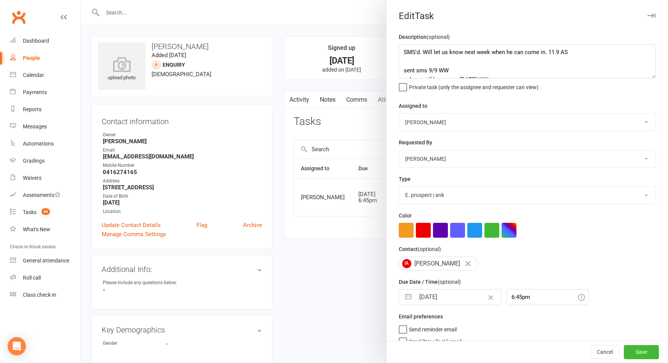
select select "8"
select select "2025"
select select "9"
select select "2025"
click at [452, 301] on input "11 Sep 2025" at bounding box center [458, 296] width 86 height 15
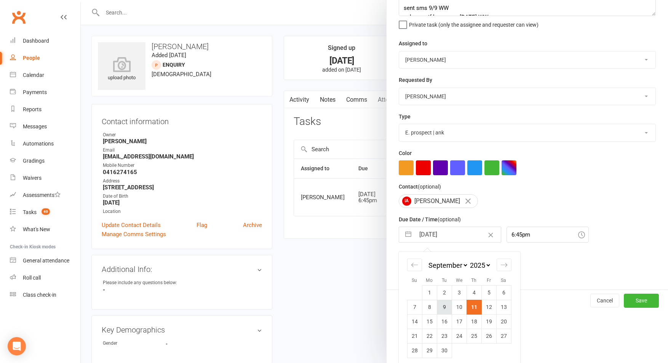
scroll to position [67, 0]
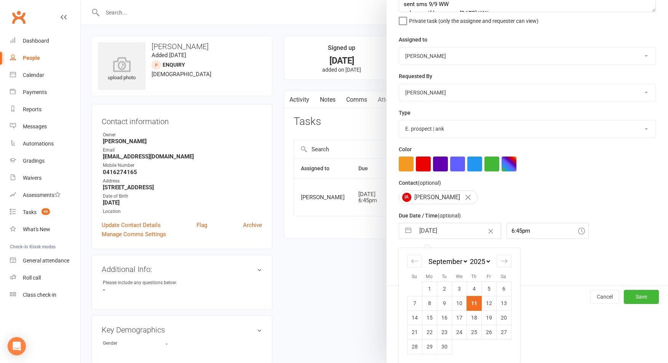
click at [434, 317] on td "15" at bounding box center [429, 317] width 15 height 14
type input "15 Sep 2025"
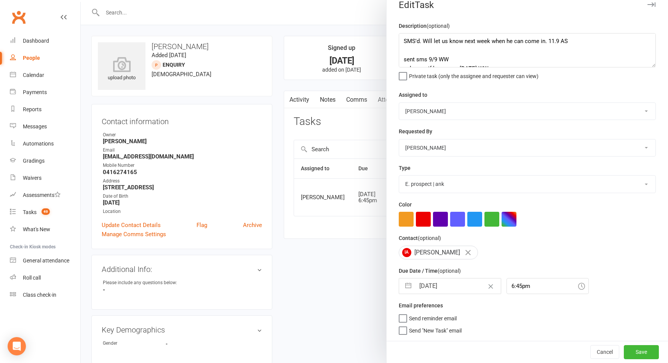
scroll to position [13, 0]
click at [640, 352] on button "Save" at bounding box center [641, 352] width 35 height 14
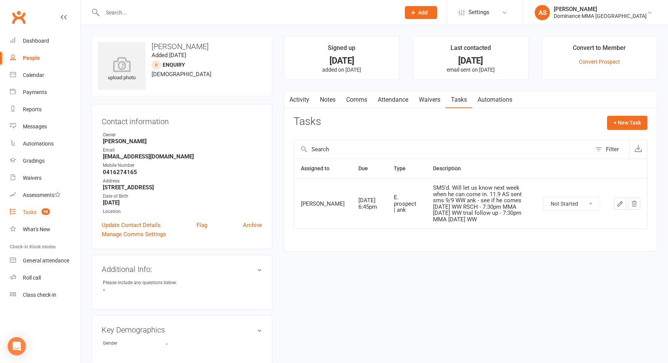
click at [47, 215] on span "48" at bounding box center [46, 211] width 8 height 6
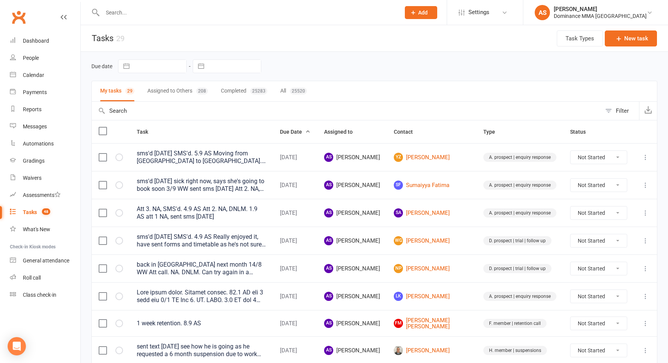
click at [179, 91] on button "Assigned to Others 208" at bounding box center [177, 91] width 61 height 20
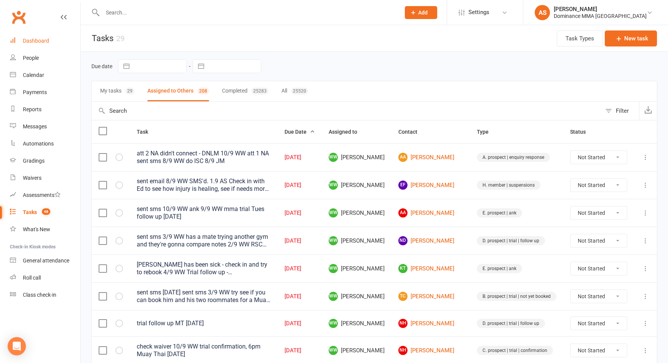
click at [55, 40] on link "Dashboard" at bounding box center [45, 40] width 70 height 17
